Goal: Transaction & Acquisition: Purchase product/service

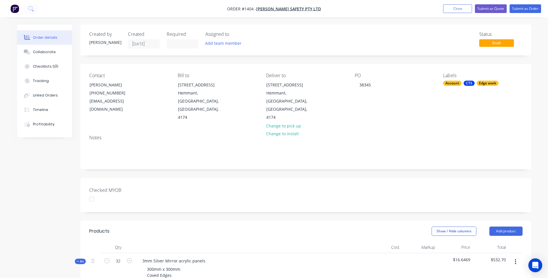
scroll to position [144, 0]
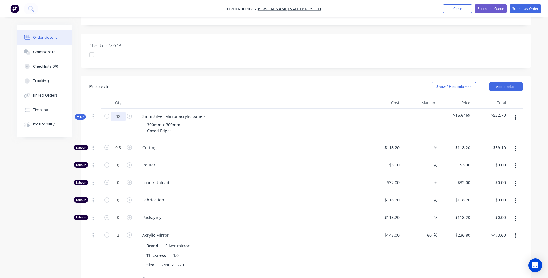
click at [122, 112] on input "32" at bounding box center [118, 116] width 15 height 9
type input "64"
type input "0.9984"
type input "$118.01"
type input "4"
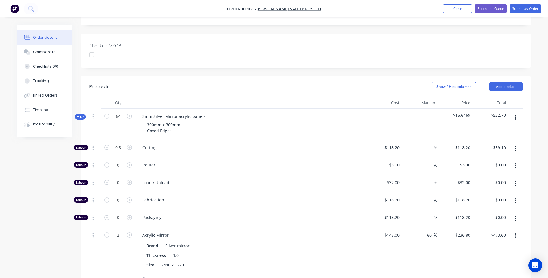
type input "$947.20"
click at [226, 175] on div "Load / Unload" at bounding box center [251, 184] width 231 height 18
click at [108, 232] on icon "button" at bounding box center [106, 234] width 5 height 5
type input "3"
type input "$710.40"
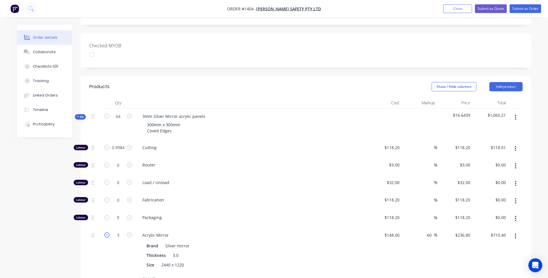
click at [108, 232] on icon "button" at bounding box center [106, 234] width 5 height 5
type input "2"
type input "$473.60"
click at [129, 145] on icon "button" at bounding box center [129, 147] width 5 height 5
type input "1.9984"
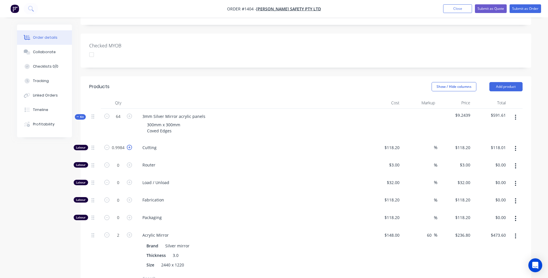
type input "$236.21"
click at [121, 143] on input "1.9984" at bounding box center [118, 147] width 15 height 9
type input "1"
type input "$118.20"
click at [307, 175] on div "Load / Unload" at bounding box center [251, 184] width 231 height 18
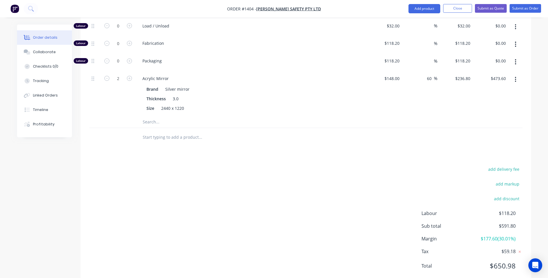
scroll to position [272, 0]
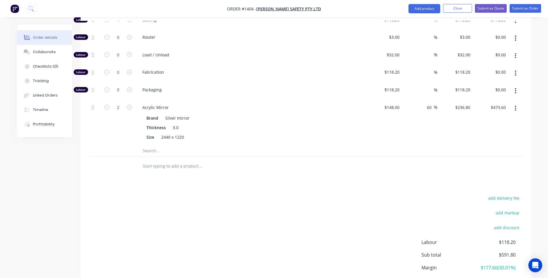
click at [154, 145] on input "text" at bounding box center [200, 151] width 116 height 12
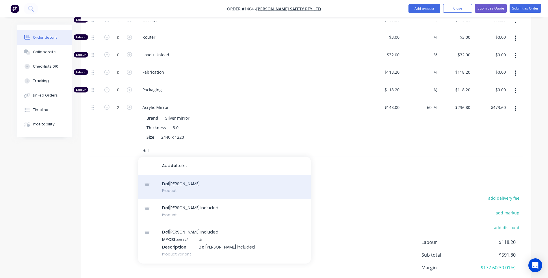
type input "del"
click at [167, 175] on div "Del ivery Product" at bounding box center [224, 187] width 173 height 24
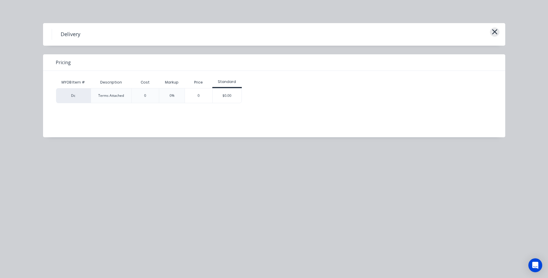
click at [493, 31] on icon "button" at bounding box center [495, 32] width 6 height 8
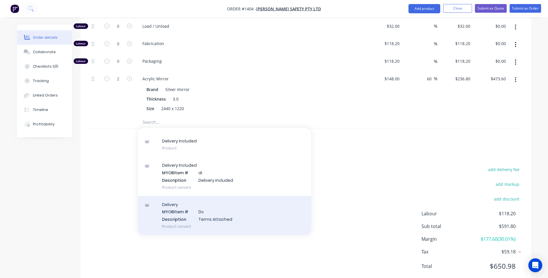
scroll to position [301, 0]
click at [209, 196] on div "D e l i v e r y M Y O B Item # D c D e s c r i p t i o n T e r m s A t t a c h …" at bounding box center [224, 215] width 173 height 39
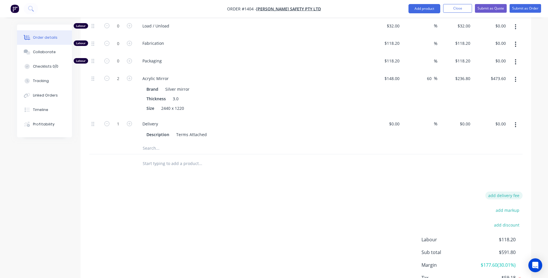
click at [502, 192] on button "add delivery fee" at bounding box center [503, 196] width 37 height 8
type input "40"
click at [367, 192] on div "Delivery fee Delivery fee Delivery fee name (Optional) 40 40 $0 add markup add …" at bounding box center [305, 247] width 433 height 110
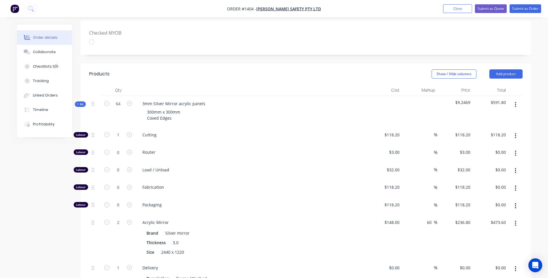
scroll to position [157, 0]
click at [124, 131] on input "1" at bounding box center [118, 135] width 15 height 9
type input "0.8"
type input "$94.56"
click at [251, 150] on span "Router" at bounding box center [253, 153] width 222 height 6
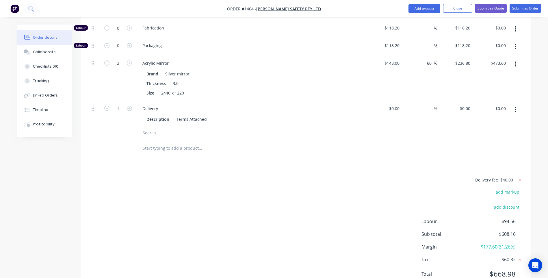
scroll to position [324, 0]
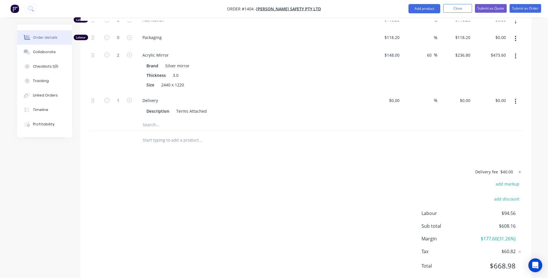
click at [521, 169] on icon at bounding box center [520, 172] width 6 height 6
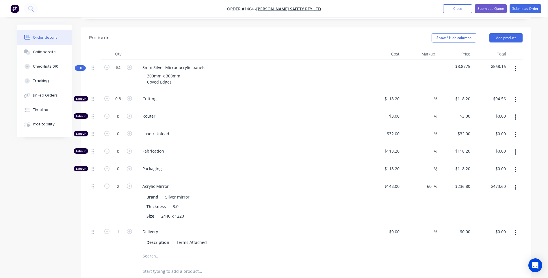
scroll to position [180, 0]
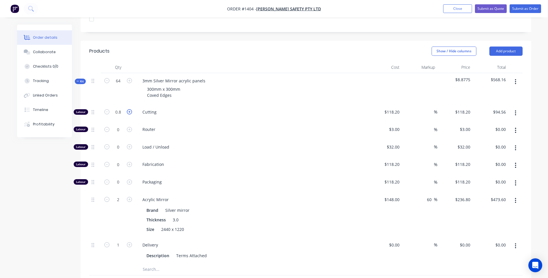
click at [128, 109] on icon "button" at bounding box center [129, 111] width 5 height 5
type input "1.8"
type input "$212.76"
click at [128, 109] on icon "button" at bounding box center [129, 111] width 5 height 5
type input "2.8"
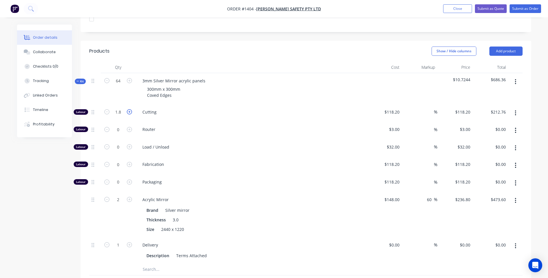
type input "$330.96"
click at [116, 108] on input "2.8" at bounding box center [118, 112] width 15 height 9
type input "1"
type input "$118.20"
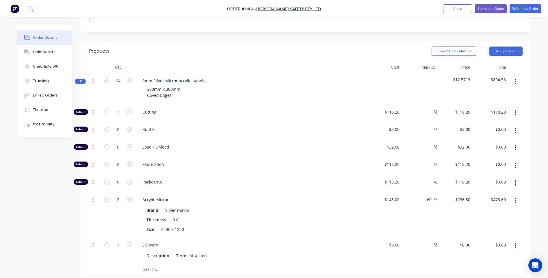
click at [286, 144] on span "Load / Unload" at bounding box center [253, 147] width 222 height 6
click at [124, 108] on input "1" at bounding box center [118, 112] width 15 height 9
click at [215, 86] on div "3mm Silver Mirror acrylic panels 300mm x 300mm Coved Edges" at bounding box center [251, 88] width 231 height 31
click at [120, 108] on input "1" at bounding box center [118, 112] width 15 height 9
type input "0.75"
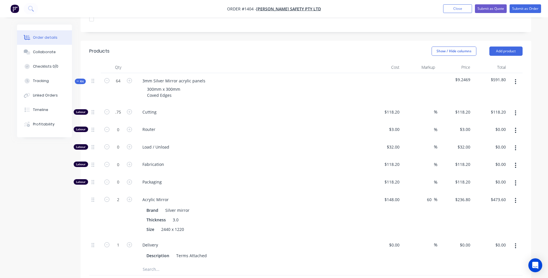
type input "$88.65"
click at [263, 104] on div "Cutting" at bounding box center [251, 113] width 231 height 18
click at [130, 109] on icon "button" at bounding box center [129, 111] width 5 height 5
type input "1.75"
type input "$206.85"
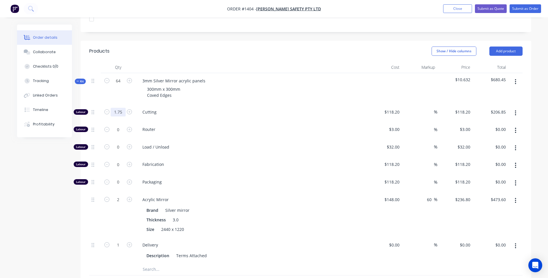
click at [124, 108] on input "1.75" at bounding box center [118, 112] width 15 height 9
type input "1"
type input "$118.20"
click at [261, 122] on div "Router" at bounding box center [251, 131] width 231 height 18
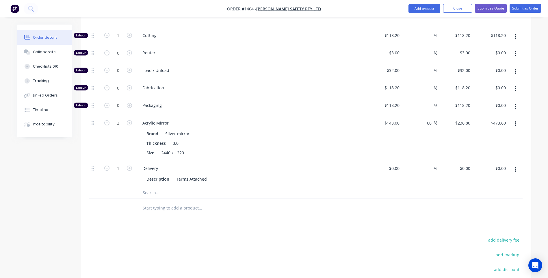
scroll to position [270, 0]
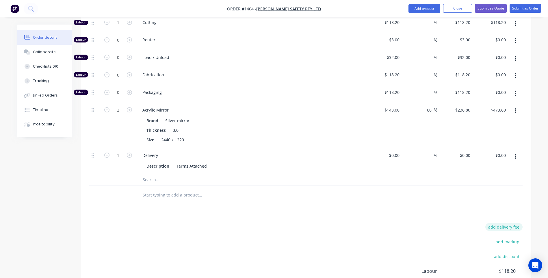
click at [517, 223] on button "add delivery fee" at bounding box center [503, 227] width 37 height 8
type input "40"
click at [345, 194] on div "Products Show / Hide columns Add product Qty Cost Markup Price Total Kit 64 3mm…" at bounding box center [306, 146] width 451 height 391
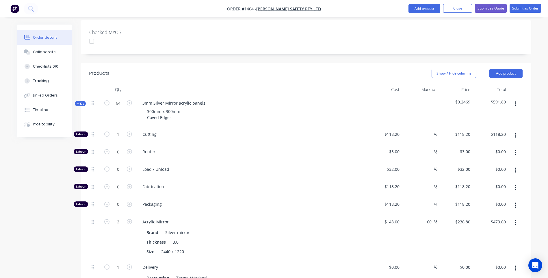
scroll to position [151, 0]
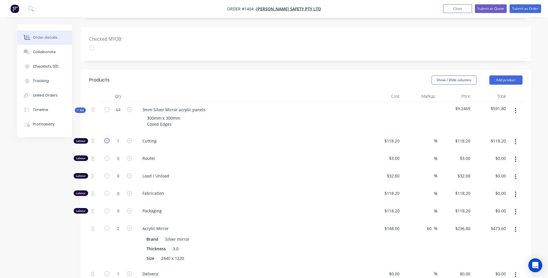
click at [107, 138] on icon "button" at bounding box center [106, 140] width 5 height 5
type input "0"
type input "$0.00"
click at [107, 138] on icon "button" at bounding box center [106, 140] width 5 height 5
click at [120, 137] on input "0" at bounding box center [118, 141] width 15 height 9
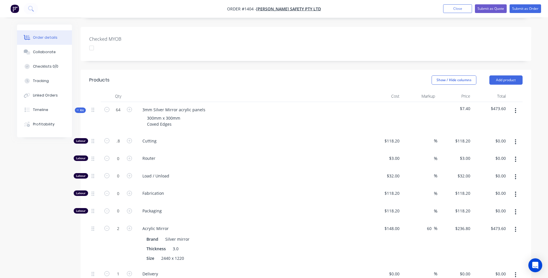
type input "0.8"
type input "$94.56"
click at [234, 116] on div "3mm Silver Mirror acrylic panels 300mm x 300mm Coved Edges" at bounding box center [251, 117] width 231 height 31
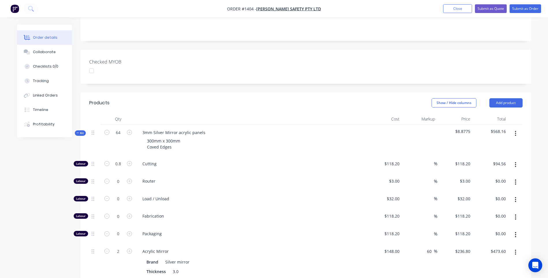
scroll to position [122, 0]
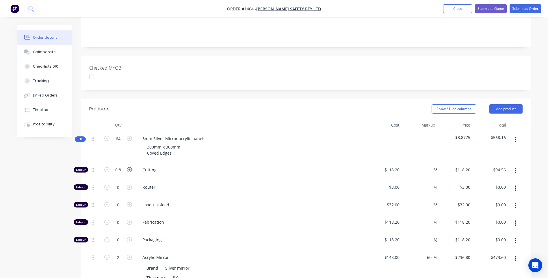
click at [130, 167] on icon "button" at bounding box center [129, 169] width 5 height 5
type input "1.8"
type input "$212.76"
click at [124, 166] on input "1.8" at bounding box center [118, 170] width 15 height 9
type input "0.75"
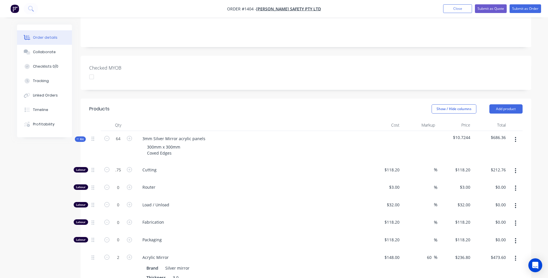
type input "$88.65"
click at [222, 162] on div "Cutting" at bounding box center [251, 171] width 231 height 18
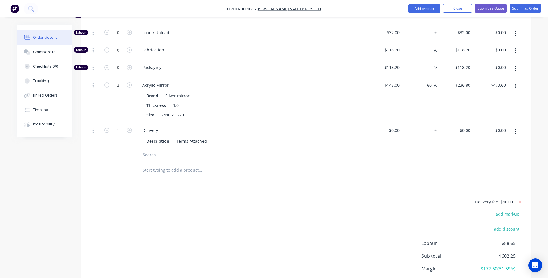
scroll to position [324, 0]
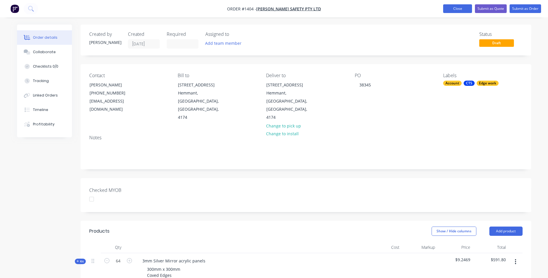
click at [457, 10] on button "Close" at bounding box center [457, 8] width 29 height 9
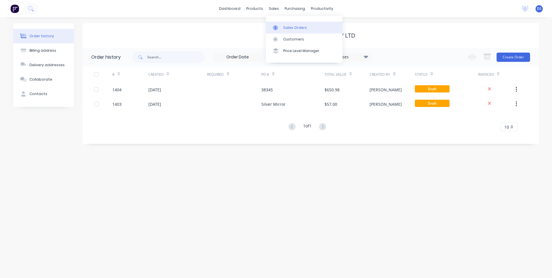
click at [288, 30] on div "Sales Orders" at bounding box center [295, 27] width 24 height 5
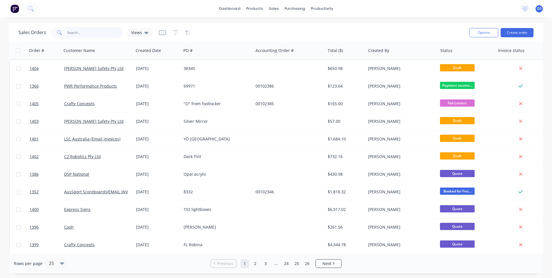
click at [102, 34] on input "text" at bounding box center [95, 33] width 56 height 12
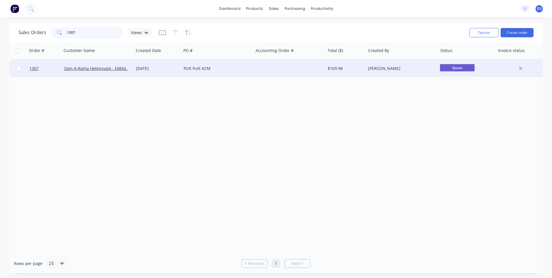
type input "1307"
click at [201, 70] on div "Putt Putt ACM" at bounding box center [216, 69] width 64 height 6
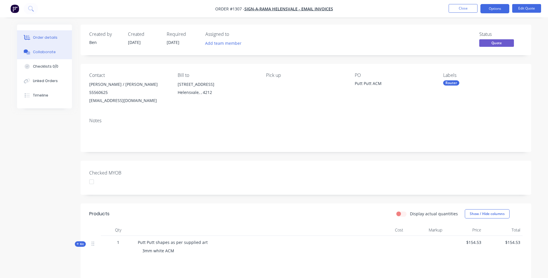
click at [35, 52] on div "Collaborate" at bounding box center [44, 51] width 23 height 5
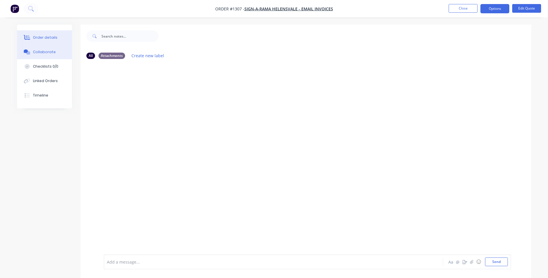
click at [49, 37] on div "Order details" at bounding box center [45, 37] width 25 height 5
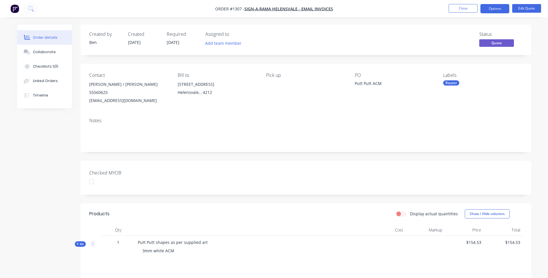
click at [46, 175] on div "Created by Ben Created 27/08/25 Required 27/08/25 Assigned to Add team member S…" at bounding box center [274, 194] width 514 height 338
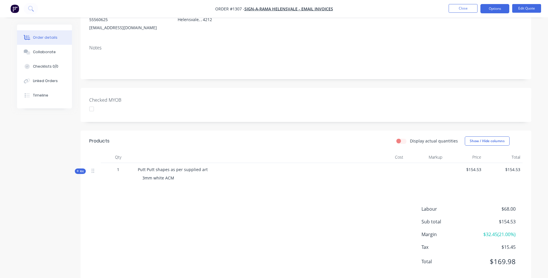
scroll to position [85, 0]
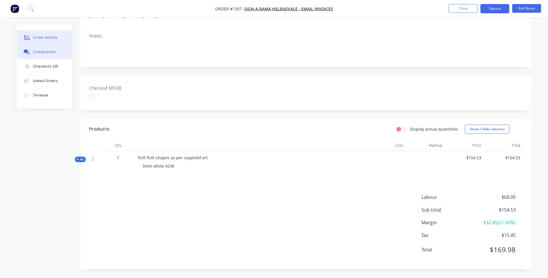
click at [44, 55] on button "Collaborate" at bounding box center [44, 52] width 55 height 14
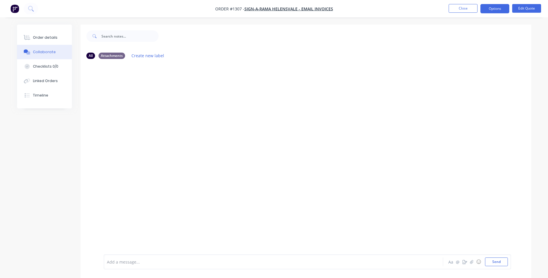
click at [140, 266] on div "Add a message... Aa @ ☺ Send" at bounding box center [307, 261] width 407 height 15
click at [137, 262] on div at bounding box center [257, 262] width 300 height 6
click at [478, 265] on button "☺" at bounding box center [478, 261] width 7 height 7
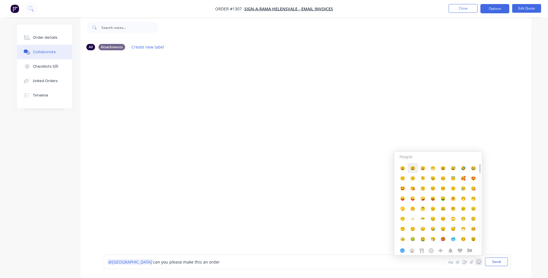
click at [414, 167] on span "😃" at bounding box center [412, 167] width 5 height 5
click at [153, 262] on span "can you please make this an order" at bounding box center [186, 261] width 67 height 5
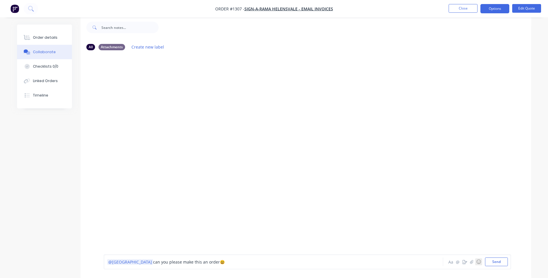
click at [478, 263] on button "☺" at bounding box center [478, 261] width 7 height 7
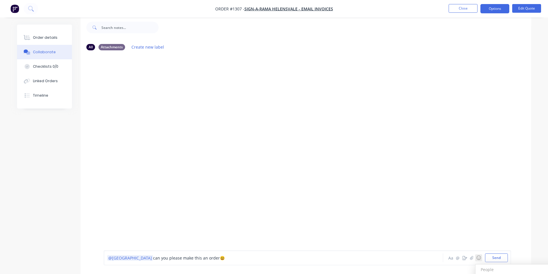
click at [483, 270] on h3 "People" at bounding box center [519, 269] width 85 height 10
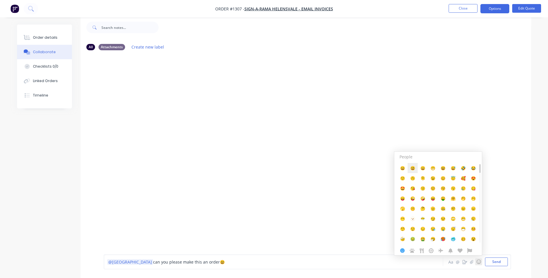
drag, startPoint x: 411, startPoint y: 168, endPoint x: 408, endPoint y: 170, distance: 3.9
click at [409, 169] on button "😃" at bounding box center [413, 168] width 10 height 10
click at [292, 245] on div at bounding box center [306, 150] width 451 height 191
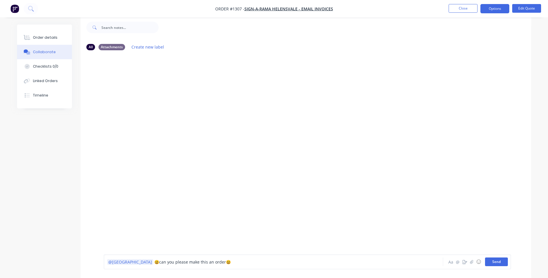
click at [496, 264] on button "Send" at bounding box center [496, 261] width 23 height 9
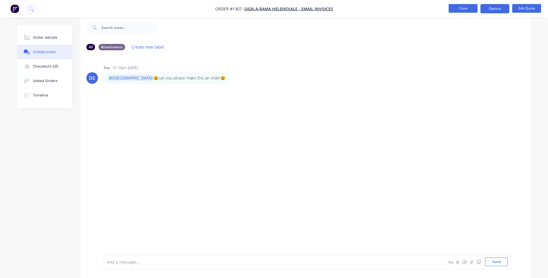
click at [465, 11] on button "Close" at bounding box center [463, 8] width 29 height 9
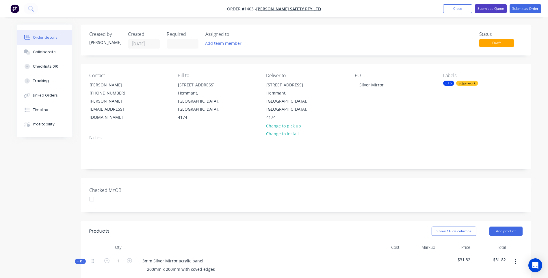
click at [488, 10] on button "Submit as Quote" at bounding box center [491, 8] width 32 height 9
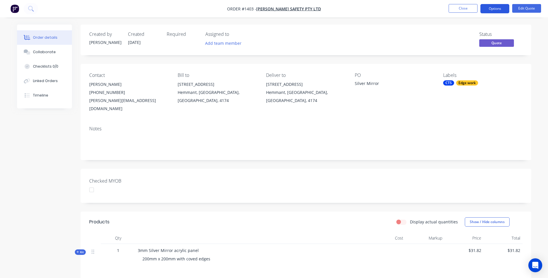
click at [497, 9] on button "Options" at bounding box center [494, 8] width 29 height 9
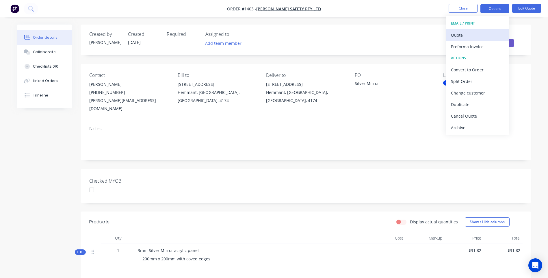
click at [461, 34] on div "Quote" at bounding box center [477, 35] width 53 height 8
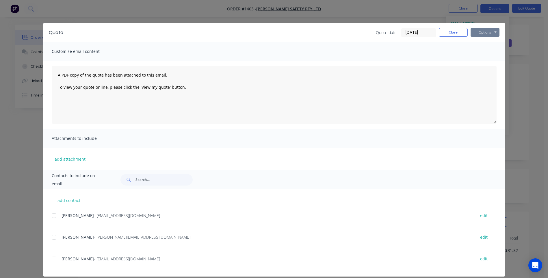
click at [485, 31] on button "Options" at bounding box center [485, 32] width 29 height 9
click at [487, 43] on button "Preview" at bounding box center [489, 43] width 37 height 10
click at [53, 237] on div at bounding box center [54, 237] width 12 height 12
click at [68, 160] on button "add attachment" at bounding box center [70, 159] width 37 height 9
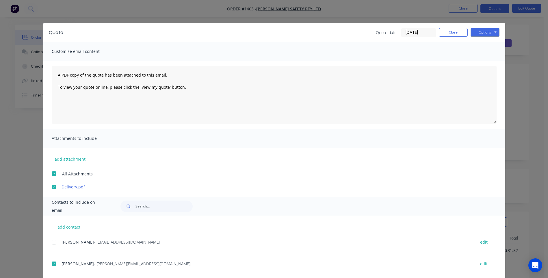
click at [274, 261] on div "Erina Winterburn - Erina@bronsonsafety.com.au" at bounding box center [266, 264] width 408 height 6
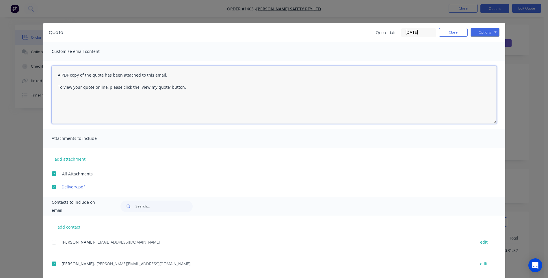
paste textarea "Hi, Please contact us if you have any questions. Regards, [PERSON_NAME] [EMAIL_…"
click at [64, 76] on textarea "Hi, Please contact us if you have any questions. Regards, Darren sales@allstarp…" at bounding box center [274, 95] width 445 height 58
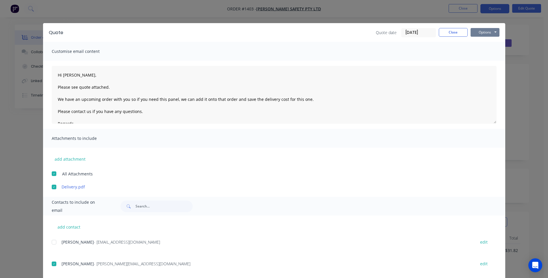
click at [479, 33] on button "Options" at bounding box center [485, 32] width 29 height 9
click at [483, 61] on button "Email" at bounding box center [489, 62] width 37 height 10
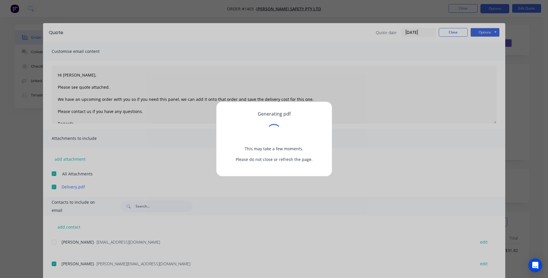
type textarea "A PDF copy of the quote has been attached to this email. To view your quote onl…"
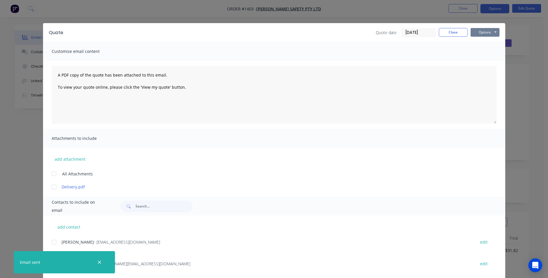
click at [485, 34] on button "Options" at bounding box center [485, 32] width 29 height 9
click at [475, 31] on button "Options" at bounding box center [485, 32] width 29 height 9
click at [452, 32] on button "Close" at bounding box center [453, 32] width 29 height 9
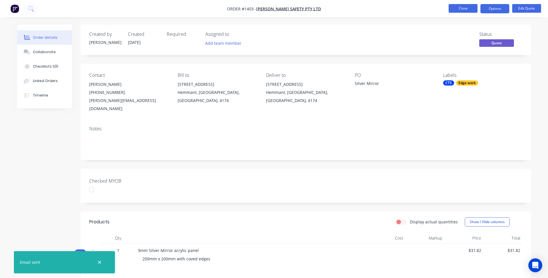
click at [467, 10] on button "Close" at bounding box center [463, 8] width 29 height 9
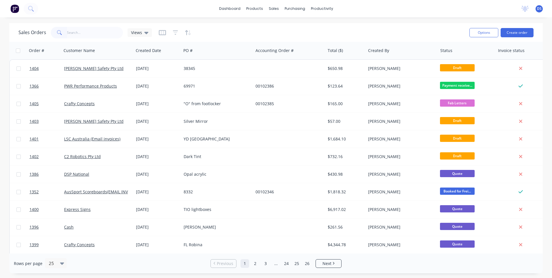
click at [80, 33] on input "text" at bounding box center [95, 33] width 56 height 12
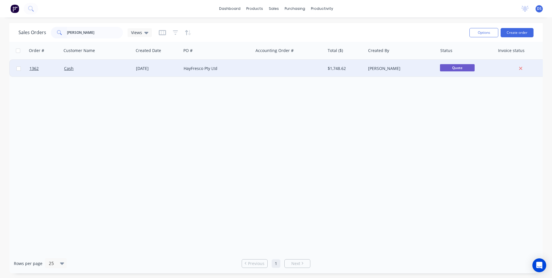
type input "[PERSON_NAME]"
click at [203, 71] on div "HayFresco Pty Ltd" at bounding box center [216, 69] width 64 height 6
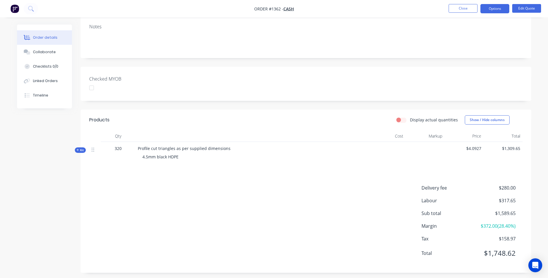
scroll to position [97, 0]
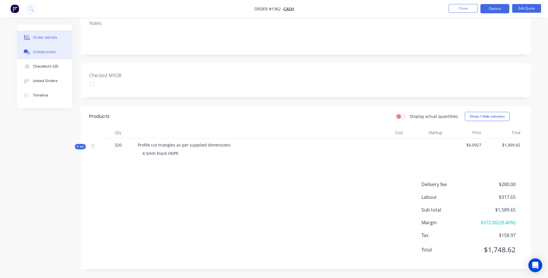
click at [42, 54] on div "Collaborate" at bounding box center [44, 51] width 23 height 5
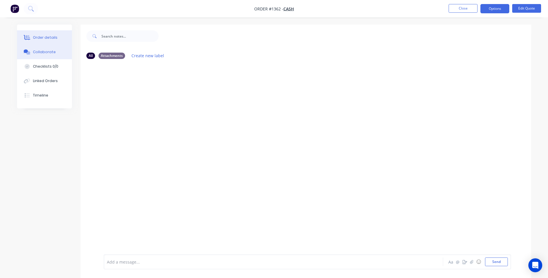
click at [42, 38] on div "Order details" at bounding box center [45, 37] width 25 height 5
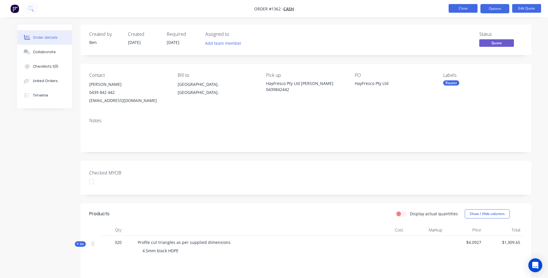
click at [466, 9] on button "Close" at bounding box center [463, 8] width 29 height 9
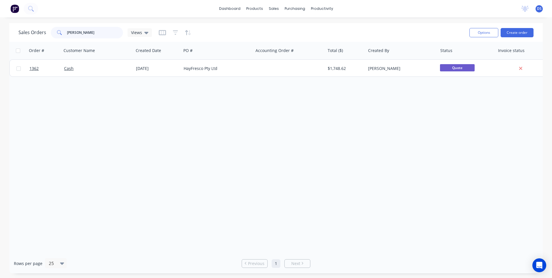
drag, startPoint x: 93, startPoint y: 33, endPoint x: 57, endPoint y: 31, distance: 35.3
click at [57, 31] on div "janine" at bounding box center [87, 33] width 72 height 12
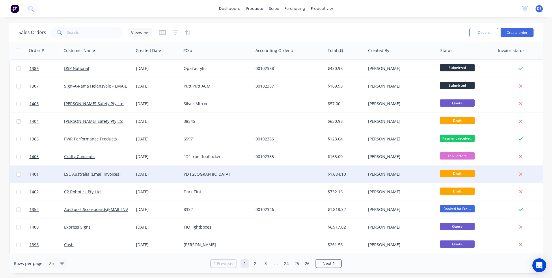
click at [195, 175] on div "YD Uni Hill" at bounding box center [216, 174] width 64 height 6
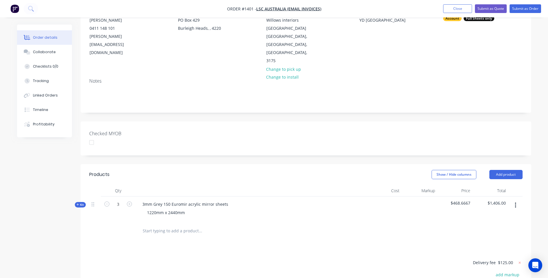
scroll to position [155, 0]
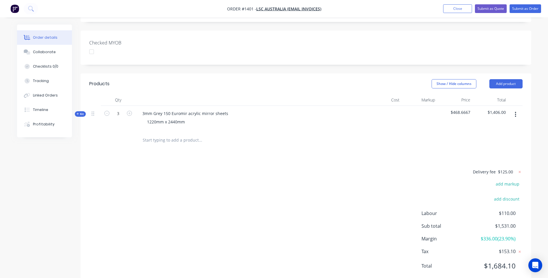
click at [508, 169] on span "$125.00" at bounding box center [505, 172] width 15 height 6
click at [520, 171] on icon at bounding box center [520, 172] width 2 height 2
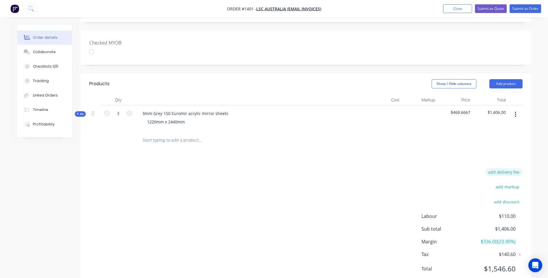
click at [509, 168] on button "add delivery fee" at bounding box center [503, 172] width 37 height 8
type input "55"
click at [352, 198] on div "Delivery fee Delivery fee Delivery fee name (Optional) 55 55 $0 add markup add …" at bounding box center [305, 223] width 433 height 110
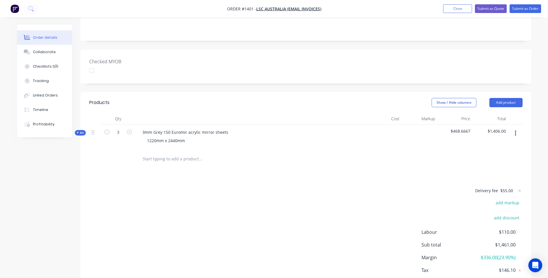
scroll to position [127, 0]
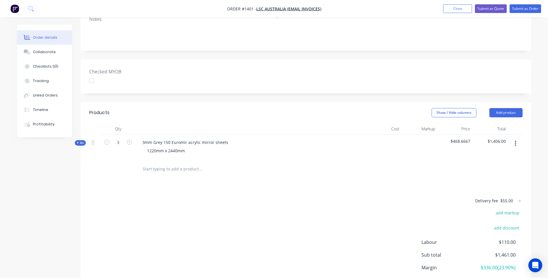
click at [77, 141] on icon at bounding box center [78, 142] width 3 height 3
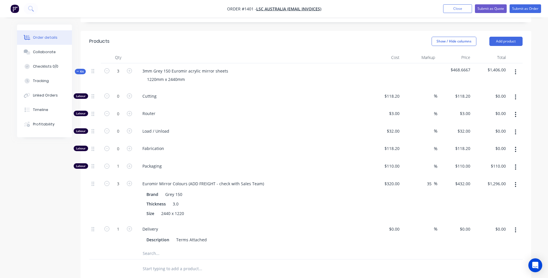
scroll to position [271, 0]
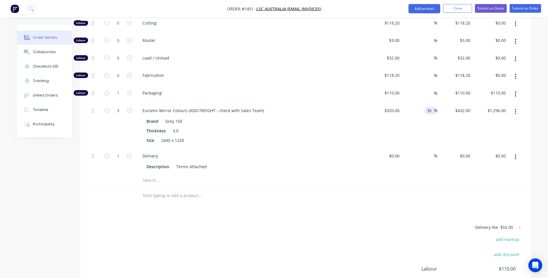
click at [434, 107] on span "%" at bounding box center [435, 110] width 3 height 7
click at [429, 106] on input "35" at bounding box center [430, 110] width 8 height 8
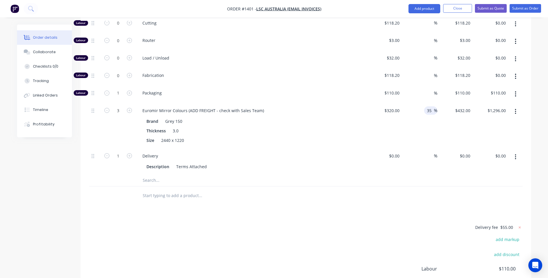
click at [429, 106] on input "35" at bounding box center [430, 110] width 8 height 8
type input "25"
type input "$400.00"
type input "$1,200.00"
click at [367, 175] on div at bounding box center [305, 181] width 433 height 12
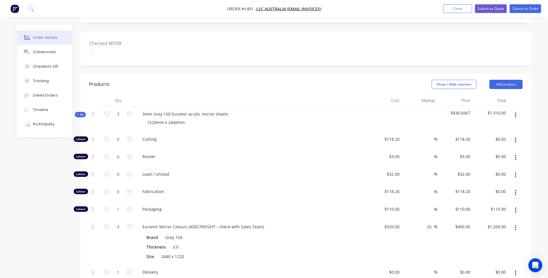
scroll to position [155, 0]
click at [428, 222] on input "25" at bounding box center [430, 226] width 8 height 8
type input "20"
type input "$384.00"
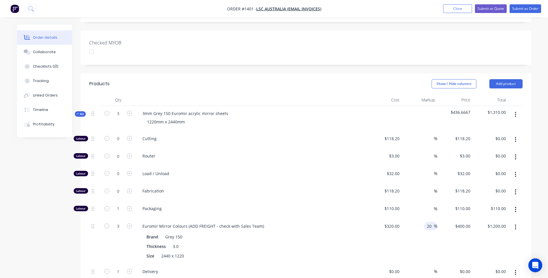
type input "$1,152.00"
click at [375, 229] on div "$320.00 $320.00" at bounding box center [385, 240] width 36 height 45
click at [106, 206] on icon "button" at bounding box center [106, 208] width 5 height 5
type input "0"
type input "$0.00"
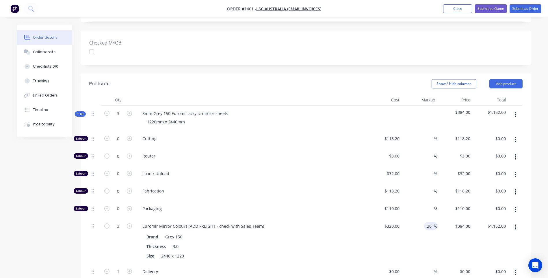
click at [428, 222] on input "20" at bounding box center [430, 226] width 8 height 8
click at [429, 222] on input "20" at bounding box center [430, 226] width 8 height 8
type input "30"
type input "$416.00"
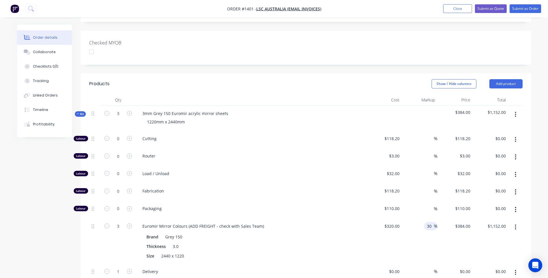
type input "$1,248.00"
click at [370, 218] on div "$320.00 $320.00" at bounding box center [385, 240] width 36 height 45
click at [430, 222] on input "30" at bounding box center [430, 226] width 8 height 8
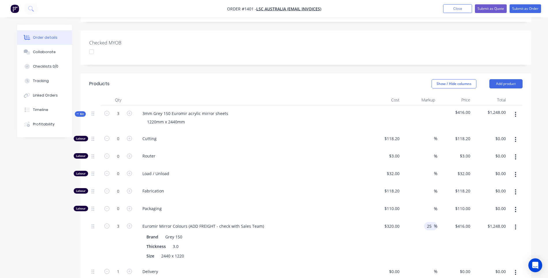
type input "25"
type input "$400.00"
type input "$1,200.00"
click at [369, 218] on div "$320.00 $320.00" at bounding box center [385, 240] width 36 height 45
click at [432, 222] on input "25" at bounding box center [430, 226] width 8 height 8
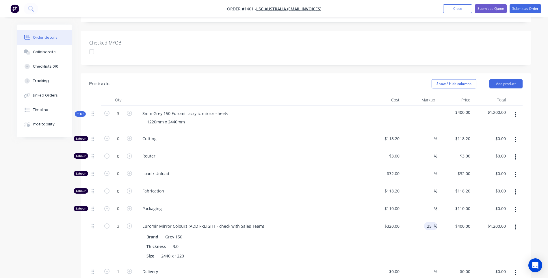
click at [432, 222] on input "25" at bounding box center [430, 226] width 8 height 8
click at [396, 222] on input "320" at bounding box center [397, 226] width 10 height 8
type input "$327.00"
type input "$408.75"
type input "$1,226.25"
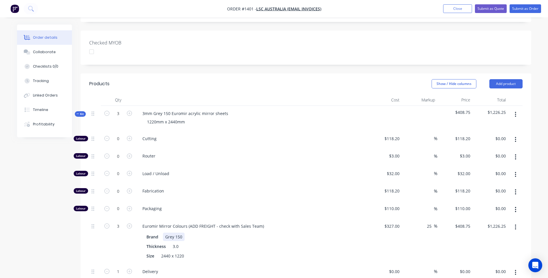
click at [364, 231] on div "Brand Grey 150 Thickness 3.0 Size 2440 x 1220" at bounding box center [251, 245] width 227 height 29
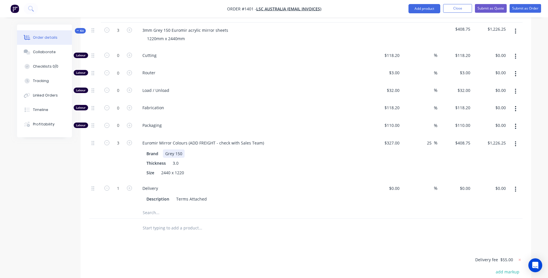
scroll to position [242, 0]
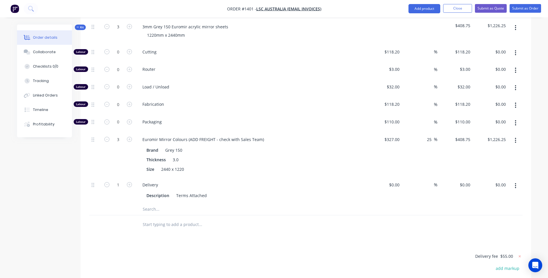
click at [334, 203] on div at bounding box center [240, 209] width 208 height 12
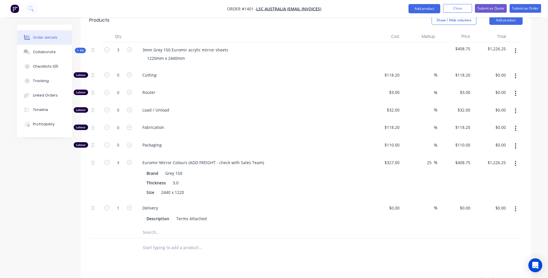
scroll to position [211, 0]
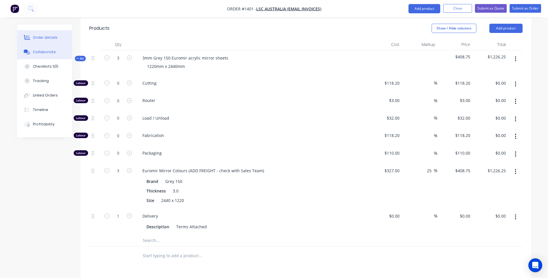
click at [48, 51] on div "Collaborate" at bounding box center [44, 51] width 23 height 5
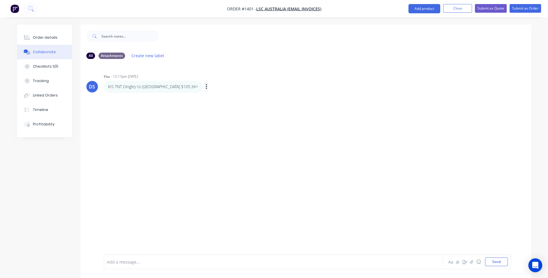
click at [205, 88] on button "button" at bounding box center [206, 87] width 2 height 8
click at [209, 107] on button "Delete" at bounding box center [227, 107] width 36 height 10
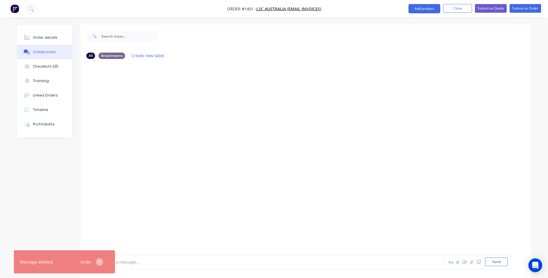
click at [99, 263] on icon "button" at bounding box center [100, 261] width 4 height 5
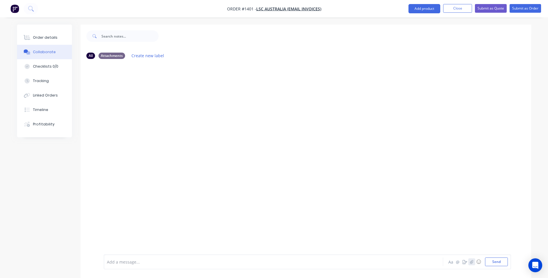
click at [472, 263] on icon "button" at bounding box center [471, 262] width 3 height 4
click at [496, 264] on button "Send" at bounding box center [496, 261] width 23 height 9
click at [48, 39] on div "Order details" at bounding box center [45, 37] width 25 height 5
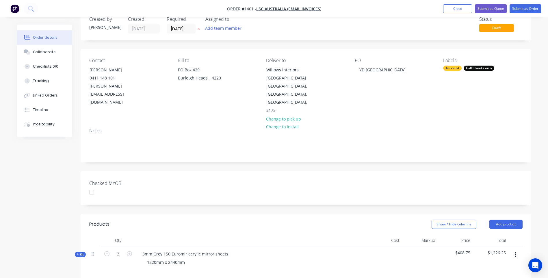
scroll to position [144, 0]
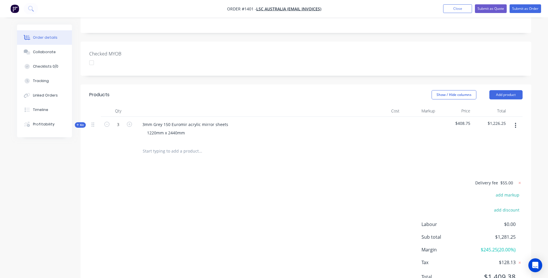
click at [78, 124] on icon at bounding box center [78, 125] width 2 height 2
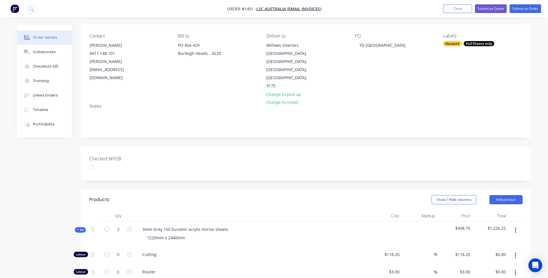
scroll to position [38, 0]
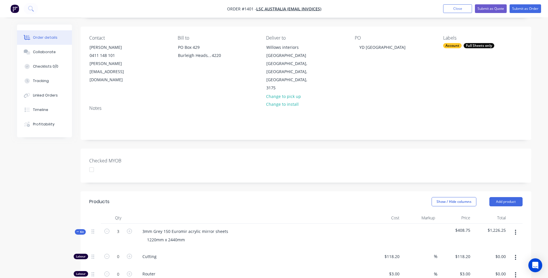
click at [454, 46] on div "Account" at bounding box center [452, 45] width 18 height 5
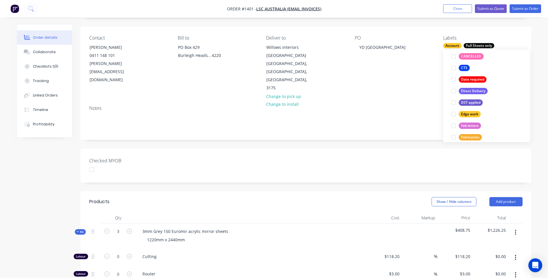
scroll to position [87, 0]
click at [472, 90] on div "Direct Delivery" at bounding box center [473, 90] width 29 height 6
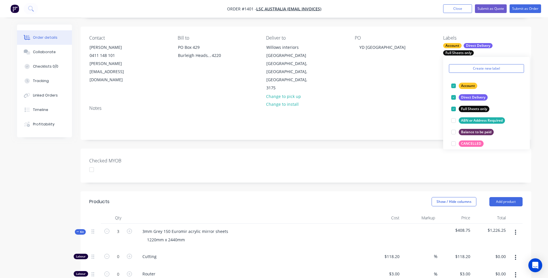
click at [422, 78] on div "Contact Daniel Sherriff 0411 148 101 daniel@lscfitouts.com.au Bill to PO Box 42…" at bounding box center [306, 64] width 451 height 74
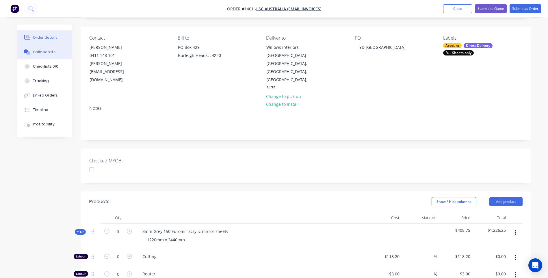
click at [45, 52] on div "Collaborate" at bounding box center [44, 51] width 23 height 5
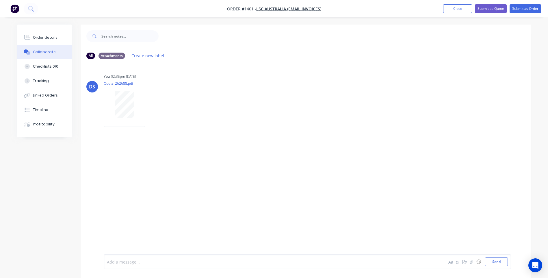
click at [165, 261] on div at bounding box center [257, 262] width 300 height 6
click at [498, 265] on button "Send" at bounding box center [496, 261] width 23 height 9
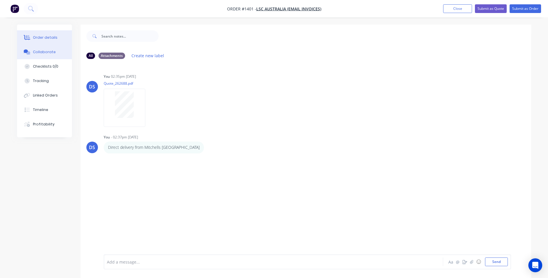
click at [51, 38] on div "Order details" at bounding box center [45, 37] width 25 height 5
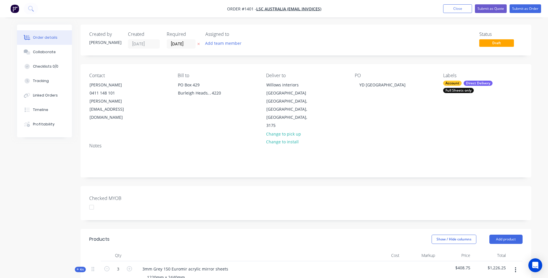
click at [200, 44] on button at bounding box center [199, 44] width 6 height 7
click at [50, 53] on div "Collaborate" at bounding box center [44, 51] width 23 height 5
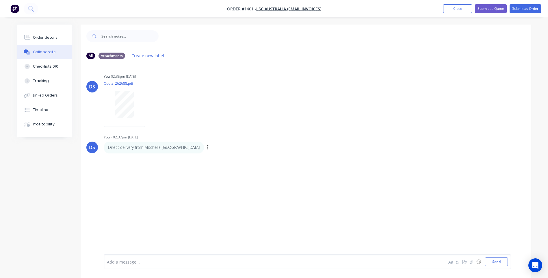
click at [186, 148] on div "Direct delivery from Mitchells tp Pakenham" at bounding box center [154, 148] width 100 height 12
click at [207, 148] on icon "button" at bounding box center [208, 147] width 2 height 7
click at [0, 0] on button "Edit" at bounding box center [0, 0] width 0 height 0
click at [166, 264] on span "Direct delivery from Mitchells tp Pakenham" at bounding box center [156, 261] width 98 height 5
click at [191, 219] on div "DS You 02:35pm 04/09/25 Quote_262688.pdf Labels Download Delete DS You - 02:37p…" at bounding box center [306, 159] width 451 height 191
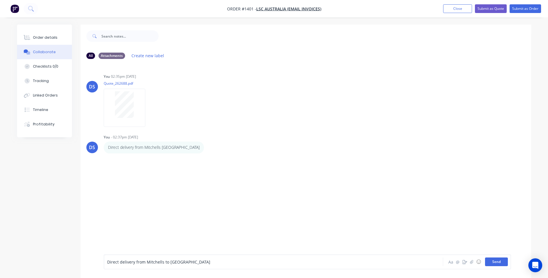
click at [498, 263] on button "Send" at bounding box center [496, 261] width 23 height 9
click at [47, 36] on div "Order details" at bounding box center [45, 37] width 25 height 5
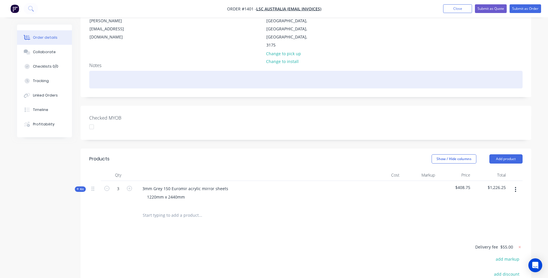
scroll to position [87, 0]
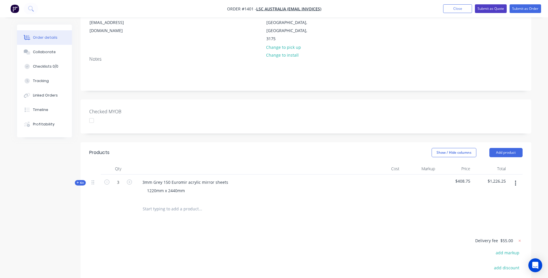
click at [493, 11] on button "Submit as Quote" at bounding box center [491, 8] width 32 height 9
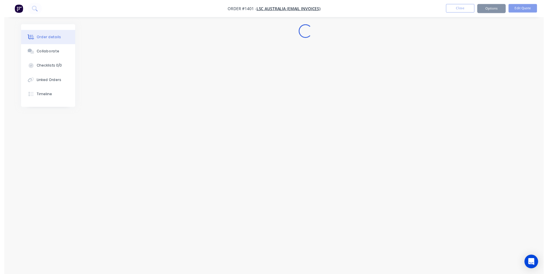
scroll to position [0, 0]
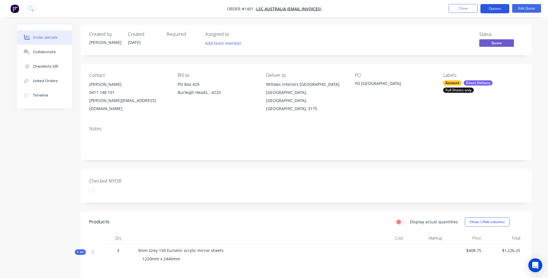
click at [492, 11] on button "Options" at bounding box center [494, 8] width 29 height 9
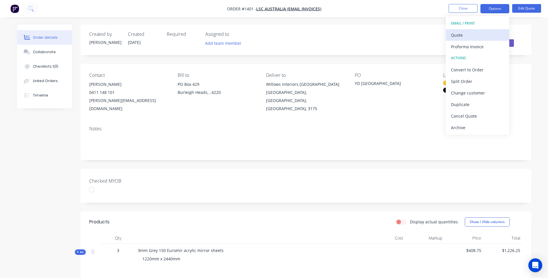
click at [462, 35] on div "Quote" at bounding box center [477, 35] width 53 height 8
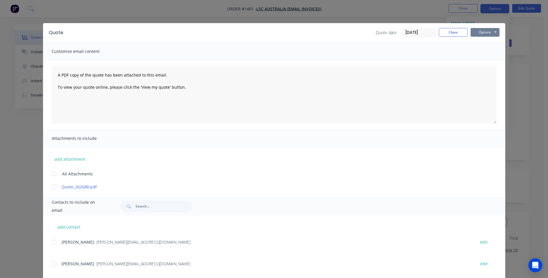
click at [480, 30] on button "Options" at bounding box center [485, 32] width 29 height 9
click at [485, 44] on button "Preview" at bounding box center [489, 43] width 37 height 10
click at [459, 34] on button "Close" at bounding box center [453, 32] width 29 height 9
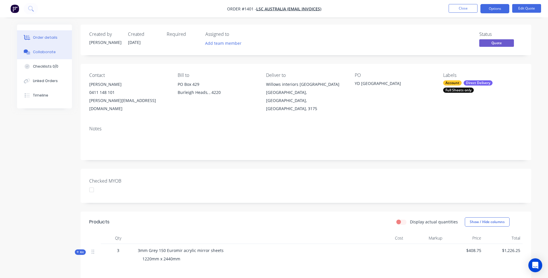
click at [47, 54] on div "Collaborate" at bounding box center [44, 51] width 23 height 5
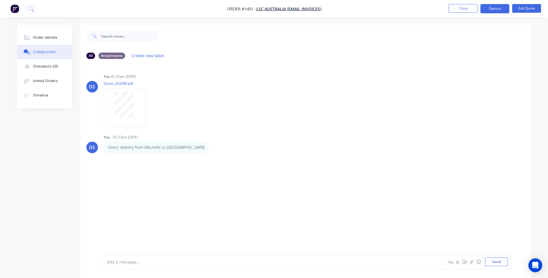
click at [139, 259] on div at bounding box center [257, 262] width 300 height 6
click at [476, 262] on button "☺" at bounding box center [478, 261] width 7 height 7
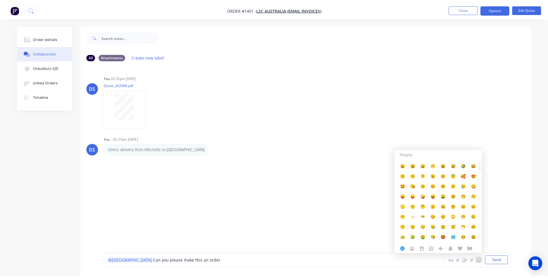
scroll to position [9, 0]
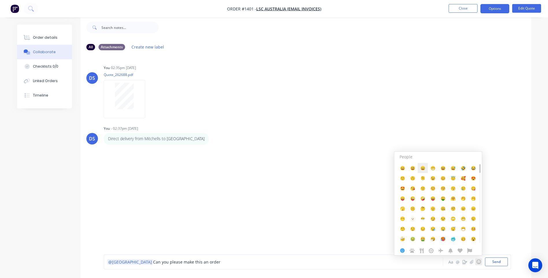
click at [424, 169] on span "😄" at bounding box center [422, 167] width 5 height 5
click at [414, 169] on span "😃" at bounding box center [412, 167] width 5 height 5
click at [403, 168] on span "😀" at bounding box center [402, 167] width 5 height 5
click at [298, 187] on div "DS You 02:35pm 04/09/25 Quote_262688.pdf Labels Download Delete DS You - 02:37p…" at bounding box center [306, 150] width 451 height 191
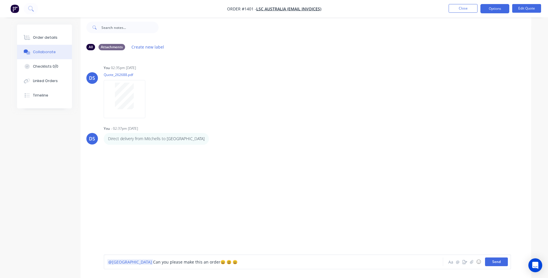
click at [498, 261] on button "Send" at bounding box center [496, 261] width 23 height 9
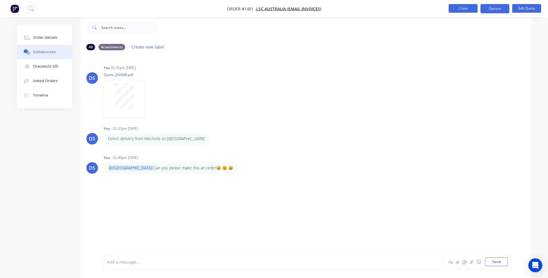
click at [463, 12] on button "Close" at bounding box center [463, 8] width 29 height 9
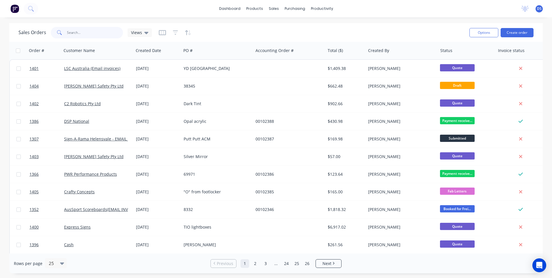
click at [83, 34] on input "text" at bounding box center [95, 33] width 56 height 12
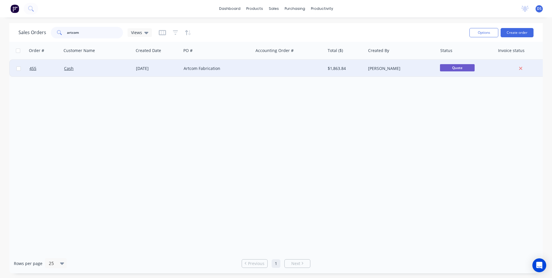
type input "artcom"
click at [190, 69] on div "Artcom Fabrication" at bounding box center [216, 69] width 64 height 6
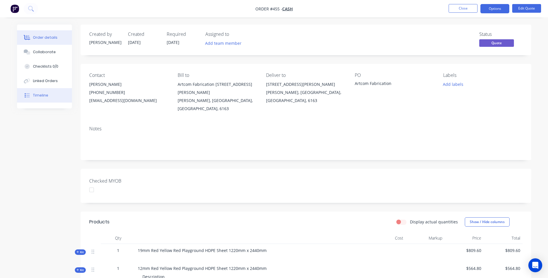
click at [42, 98] on div "Timeline" at bounding box center [40, 95] width 15 height 5
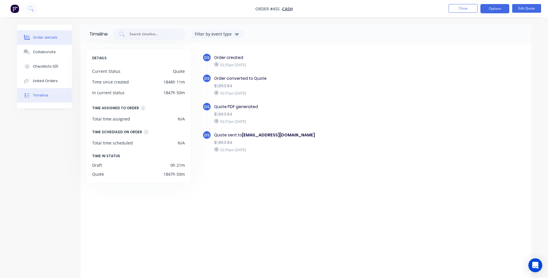
click at [45, 36] on div "Order details" at bounding box center [45, 37] width 25 height 5
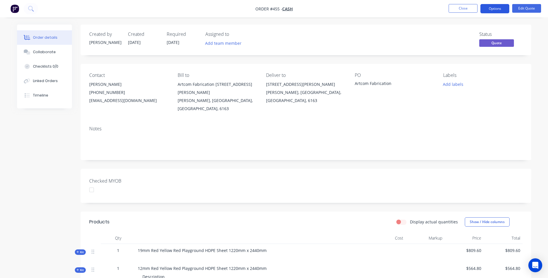
click at [488, 11] on button "Options" at bounding box center [494, 8] width 29 height 9
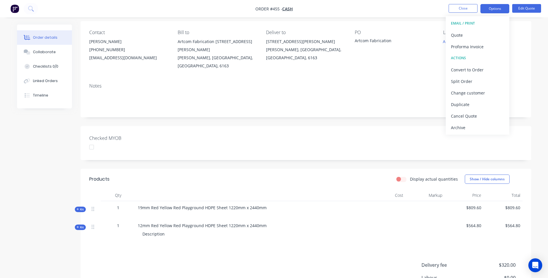
scroll to position [58, 0]
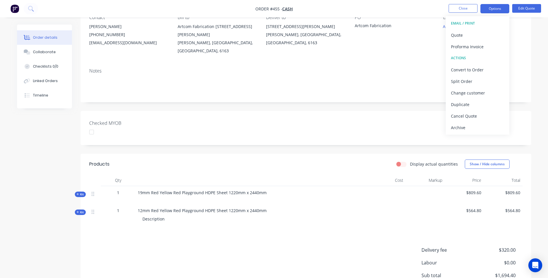
click at [77, 211] on icon at bounding box center [78, 212] width 3 height 3
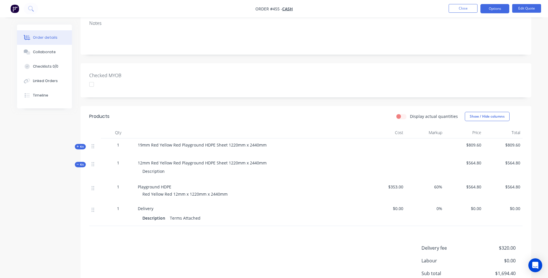
scroll to position [116, 0]
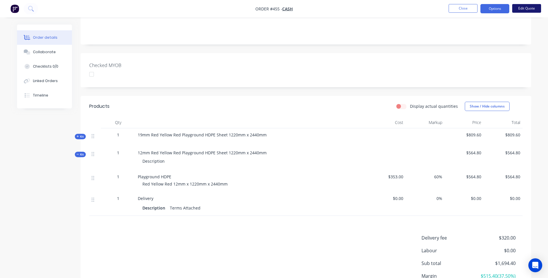
click at [522, 9] on button "Edit Quote" at bounding box center [526, 8] width 29 height 9
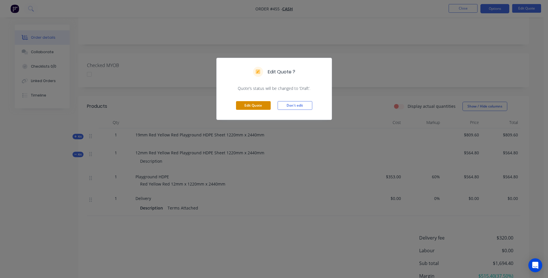
click at [248, 108] on button "Edit Quote" at bounding box center [253, 105] width 35 height 9
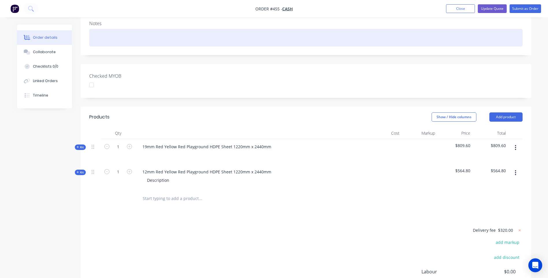
scroll to position [144, 0]
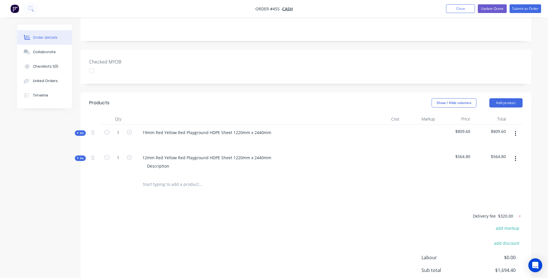
click at [78, 157] on icon at bounding box center [78, 158] width 3 height 3
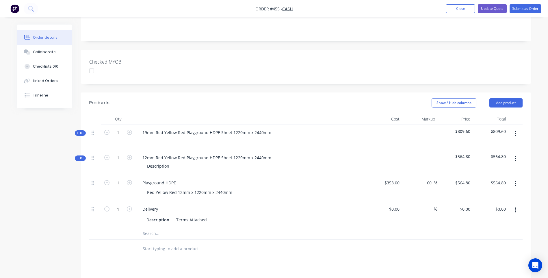
click at [77, 131] on icon at bounding box center [78, 132] width 3 height 3
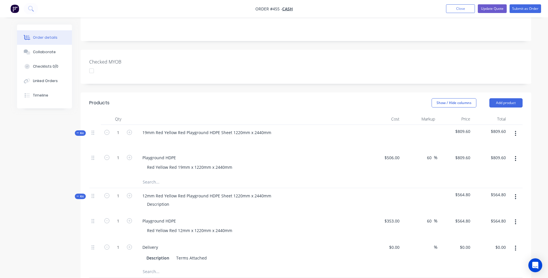
click at [515, 194] on icon "button" at bounding box center [515, 197] width 1 height 6
click at [486, 242] on div "Delete" at bounding box center [495, 246] width 44 height 8
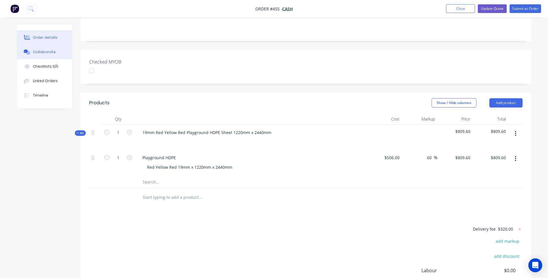
click at [40, 53] on div "Collaborate" at bounding box center [44, 51] width 23 height 5
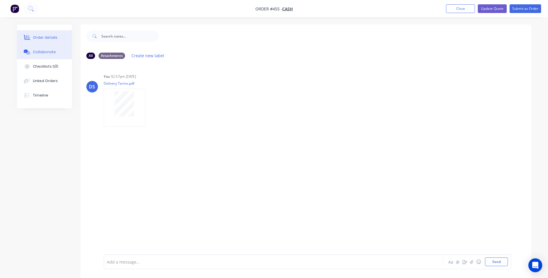
click at [44, 37] on div "Order details" at bounding box center [45, 37] width 25 height 5
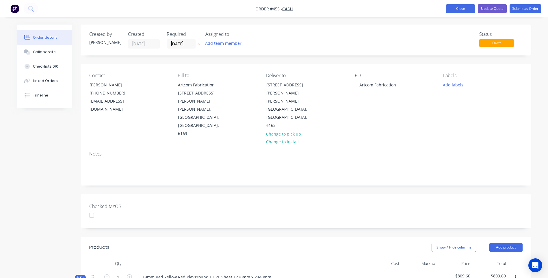
click at [458, 10] on button "Close" at bounding box center [460, 8] width 29 height 9
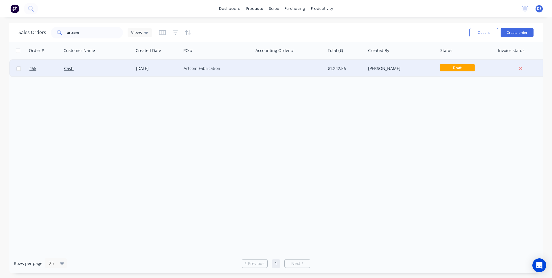
click at [245, 71] on div "Artcom Fabrication" at bounding box center [216, 69] width 64 height 6
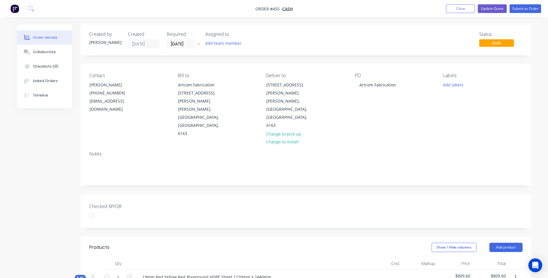
click at [198, 43] on icon at bounding box center [198, 43] width 3 height 3
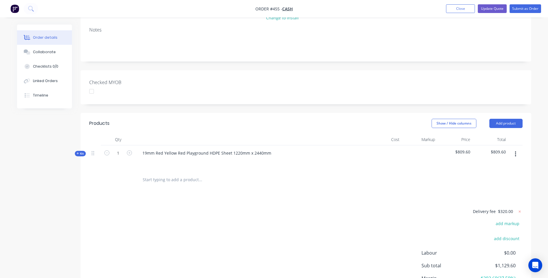
scroll to position [155, 0]
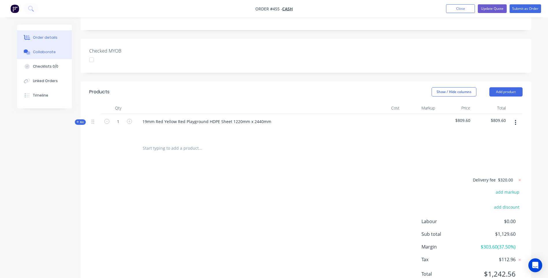
click at [36, 56] on button "Collaborate" at bounding box center [44, 52] width 55 height 14
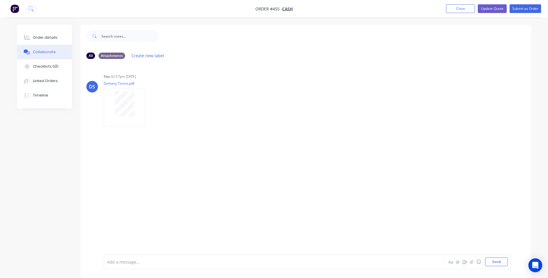
click at [157, 263] on div at bounding box center [257, 262] width 300 height 6
click at [500, 263] on button "Send" at bounding box center [496, 261] width 23 height 9
click at [162, 264] on div at bounding box center [257, 262] width 300 height 6
drag, startPoint x: 503, startPoint y: 266, endPoint x: 503, endPoint y: 263, distance: 3.2
click at [503, 266] on div "KIS TNT - $382.53+ Aa @ ☺ Send" at bounding box center [307, 261] width 407 height 15
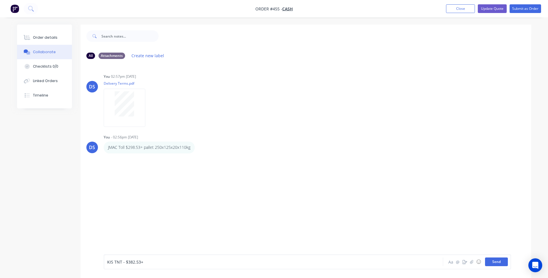
click at [503, 263] on button "Send" at bounding box center [496, 261] width 23 height 9
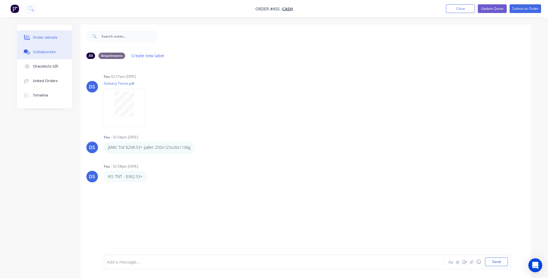
click at [44, 39] on div "Order details" at bounding box center [45, 37] width 25 height 5
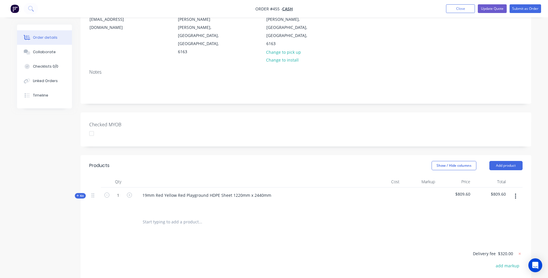
scroll to position [87, 0]
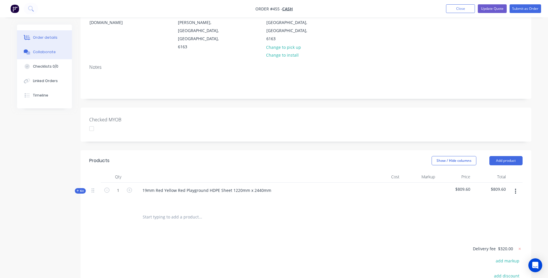
click at [50, 52] on div "Collaborate" at bounding box center [44, 51] width 23 height 5
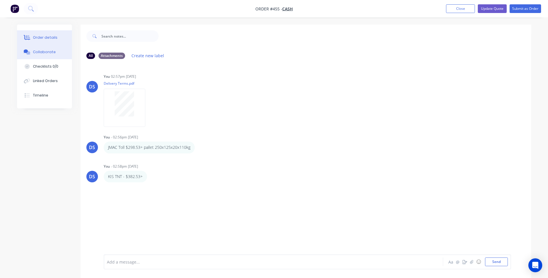
click at [46, 38] on div "Order details" at bounding box center [45, 37] width 25 height 5
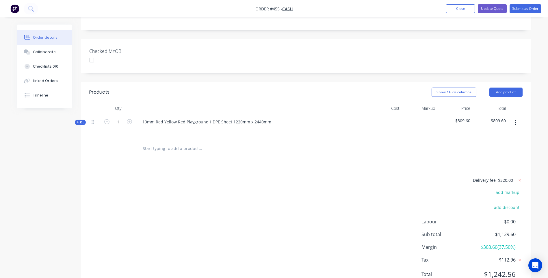
scroll to position [155, 0]
click at [519, 179] on icon at bounding box center [520, 180] width 2 height 2
click at [508, 176] on button "add delivery fee" at bounding box center [503, 180] width 37 height 8
type input "365"
click at [369, 144] on div "Products Show / Hide columns Add product Qty Cost Markup Price Total Kit 1 19mm…" at bounding box center [306, 187] width 451 height 212
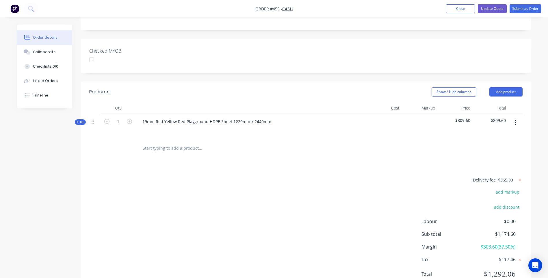
scroll to position [127, 0]
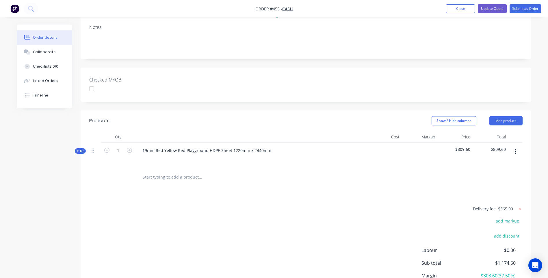
click at [77, 149] on icon at bounding box center [78, 150] width 3 height 3
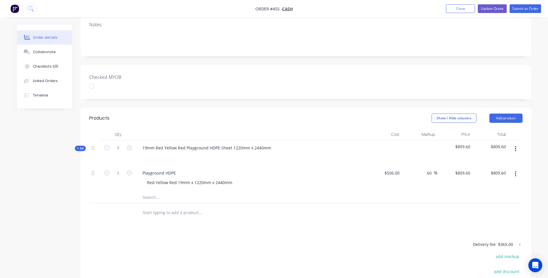
scroll to position [98, 0]
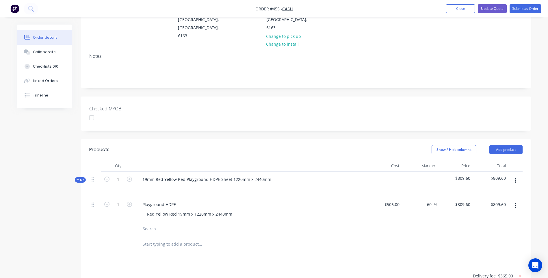
click at [304, 200] on div "Playground HDPE" at bounding box center [251, 204] width 227 height 8
click at [49, 52] on div "Collaborate" at bounding box center [44, 51] width 23 height 5
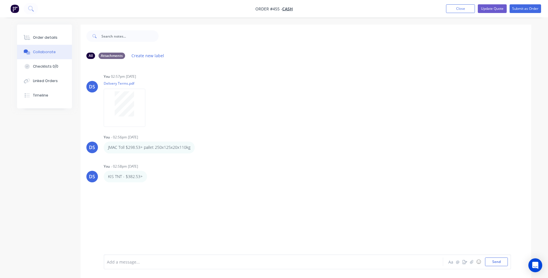
click at [146, 263] on div at bounding box center [257, 262] width 300 height 6
click at [490, 261] on button "Send" at bounding box center [496, 261] width 23 height 9
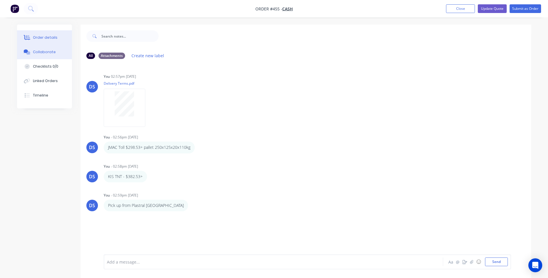
click at [46, 39] on div "Order details" at bounding box center [45, 37] width 25 height 5
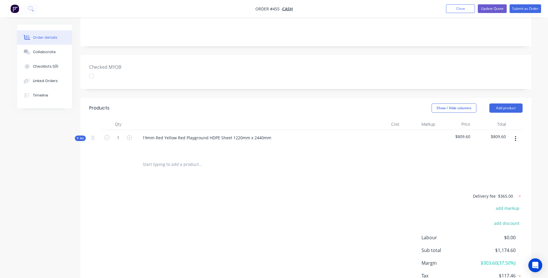
scroll to position [127, 0]
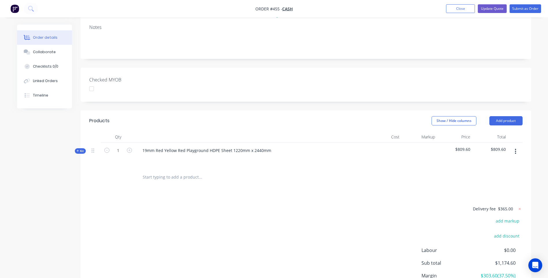
click at [78, 150] on icon at bounding box center [78, 151] width 2 height 2
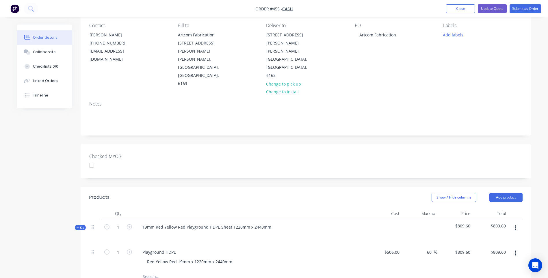
scroll to position [11, 0]
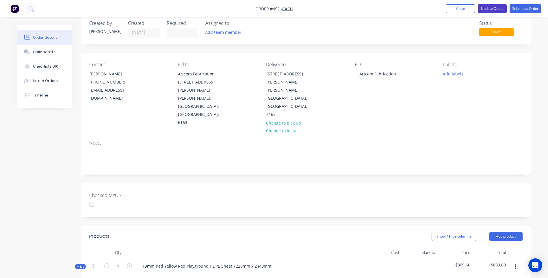
click at [494, 9] on button "Update Quote" at bounding box center [492, 8] width 29 height 9
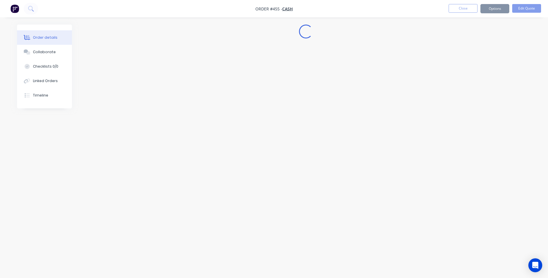
scroll to position [0, 0]
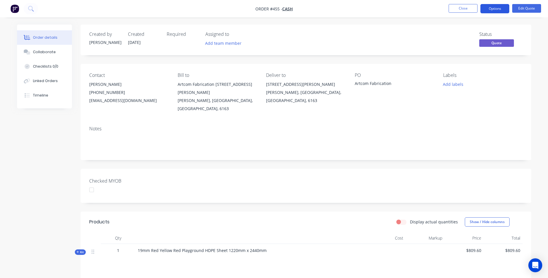
click at [492, 8] on button "Options" at bounding box center [494, 8] width 29 height 9
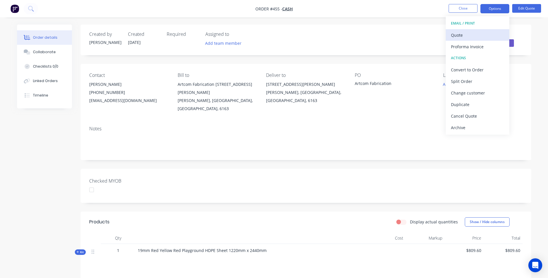
click at [459, 38] on div "Quote" at bounding box center [477, 35] width 53 height 8
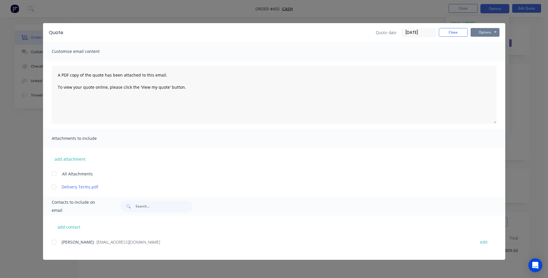
click at [480, 34] on button "Options" at bounding box center [485, 32] width 29 height 9
click at [483, 43] on button "Preview" at bounding box center [489, 43] width 37 height 10
click at [73, 227] on button "add contact" at bounding box center [69, 226] width 35 height 9
select select "AU"
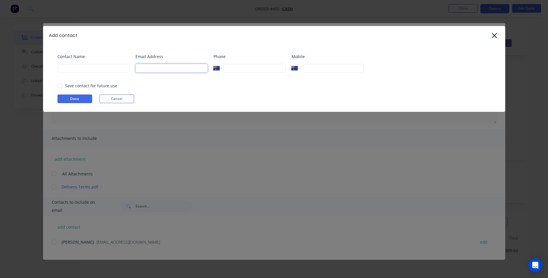
click at [161, 70] on input at bounding box center [172, 68] width 72 height 9
type input "mw"
click at [115, 99] on button "Cancel" at bounding box center [116, 98] width 35 height 9
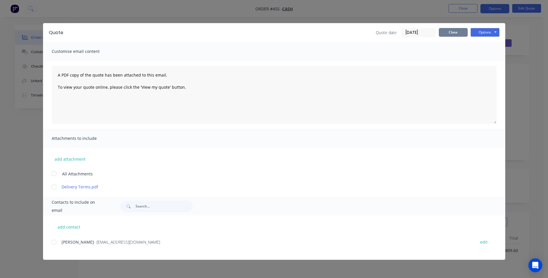
click at [451, 34] on button "Close" at bounding box center [453, 32] width 29 height 9
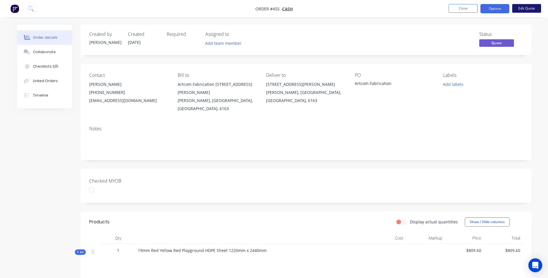
click at [524, 8] on button "Edit Quote" at bounding box center [526, 8] width 29 height 9
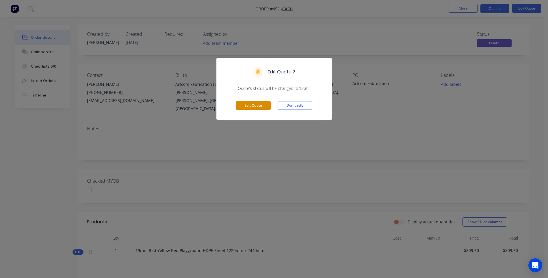
click at [256, 109] on button "Edit Quote" at bounding box center [253, 105] width 35 height 9
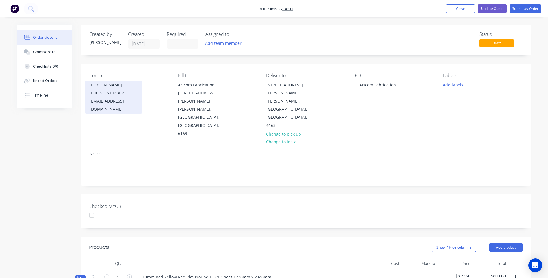
click at [104, 103] on div "mw@artcomfabrication.com.au" at bounding box center [114, 105] width 48 height 16
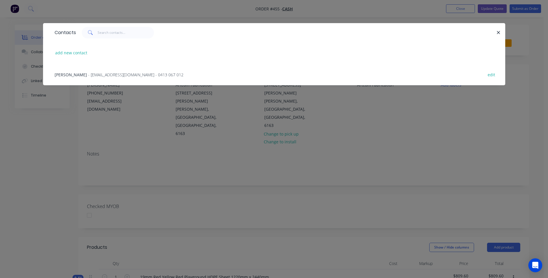
click at [115, 126] on div "Contacts add new contact Todd Berlin - toddberlin@me.com - 0413 067 012 edit" at bounding box center [274, 139] width 548 height 278
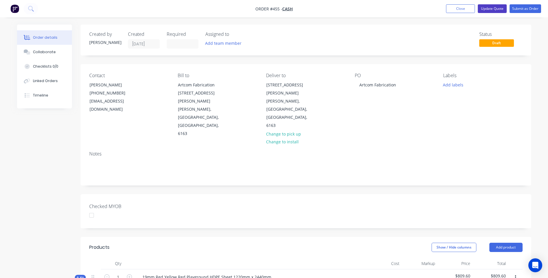
click at [489, 8] on button "Update Quote" at bounding box center [492, 8] width 29 height 9
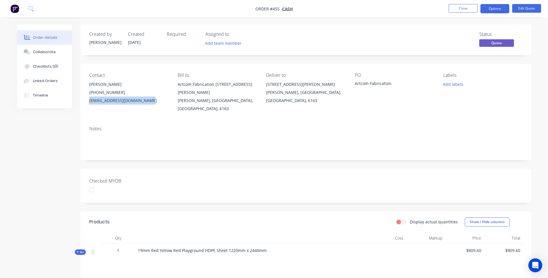
drag, startPoint x: 88, startPoint y: 99, endPoint x: 159, endPoint y: 98, distance: 70.2
click at [159, 98] on div "Contact Mark Walkden (08) 9331 6131 mw@artcomfabrication.com.au Bill to Artcom …" at bounding box center [306, 92] width 451 height 57
drag, startPoint x: 159, startPoint y: 98, endPoint x: 130, endPoint y: 101, distance: 28.8
copy div "mw@artcomfabrication.com.au"
click at [493, 9] on button "Options" at bounding box center [494, 8] width 29 height 9
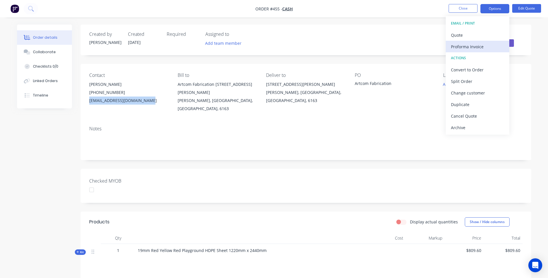
click at [458, 46] on div "Proforma Invoice" at bounding box center [477, 46] width 53 height 8
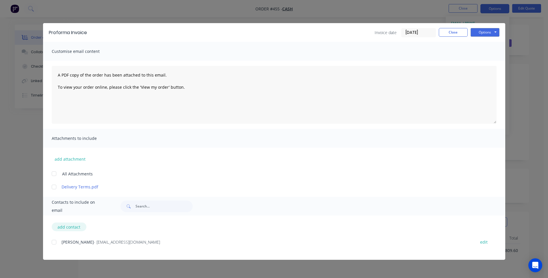
click at [66, 228] on button "add contact" at bounding box center [69, 226] width 35 height 9
select select "AU"
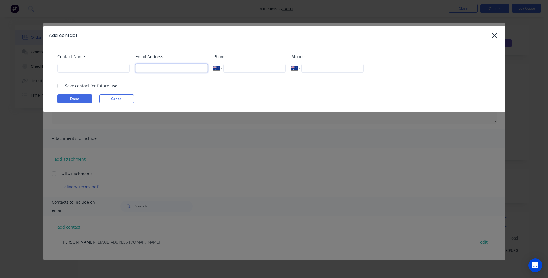
paste input "mw@artcomfabrication.com.au"
type input "mw@artcomfabrication.com.au"
type input "Mark Walkden"
type input "(08) 9331 6131"
click at [60, 86] on div at bounding box center [60, 86] width 12 height 12
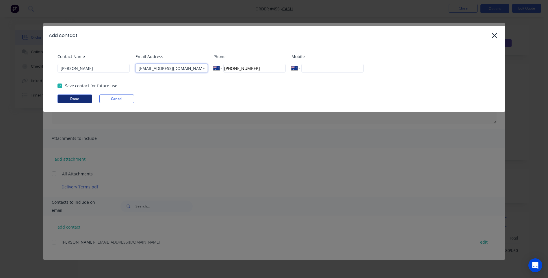
type input "mw@artcomfabrication.com.au"
click at [69, 99] on button "Done" at bounding box center [74, 98] width 35 height 9
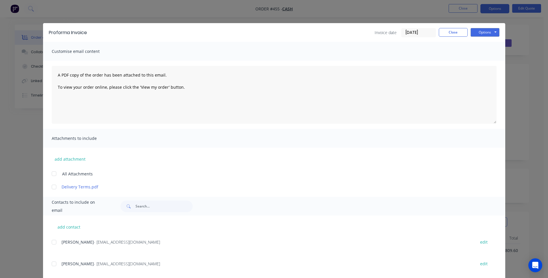
drag, startPoint x: 51, startPoint y: 264, endPoint x: 55, endPoint y: 238, distance: 26.9
click at [51, 264] on div at bounding box center [54, 264] width 12 height 12
click at [53, 187] on div at bounding box center [54, 187] width 12 height 12
click at [479, 32] on button "Options" at bounding box center [485, 32] width 29 height 9
click at [485, 43] on button "Preview" at bounding box center [489, 43] width 37 height 10
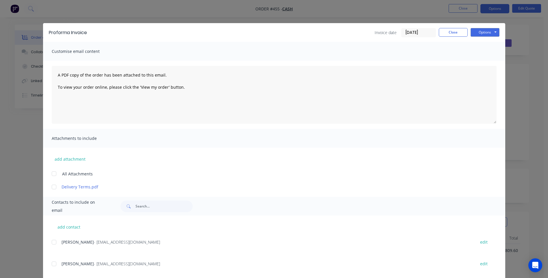
click at [51, 264] on div at bounding box center [54, 264] width 12 height 12
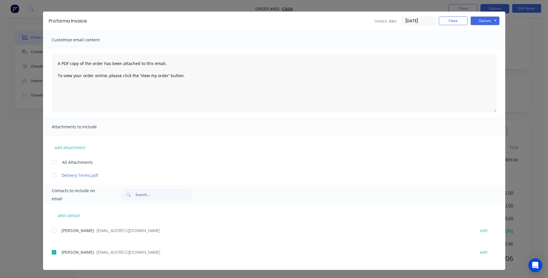
scroll to position [91, 0]
click at [53, 176] on div at bounding box center [54, 176] width 12 height 12
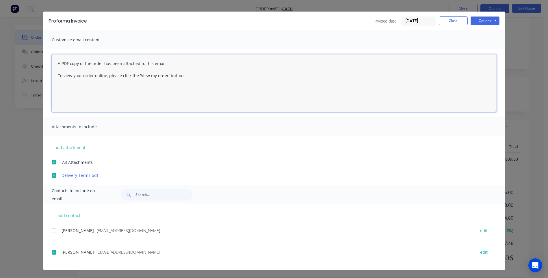
paste textarea "Hi, Please contact us if you have any questions. Regards, Darren sales@allstarp…"
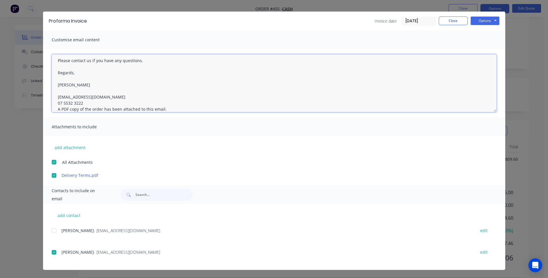
click at [83, 101] on textarea "Hi, Please contact us if you have any questions. Regards, Darren sales@allstarp…" at bounding box center [274, 83] width 445 height 58
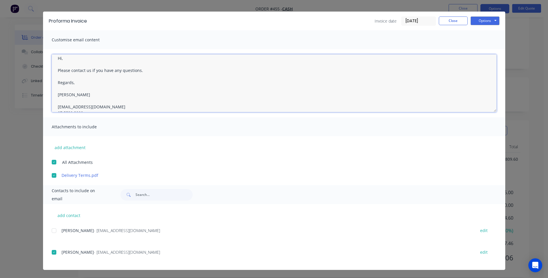
scroll to position [0, 0]
click at [62, 65] on textarea "Hi, Please contact us if you have any questions. Regards, Darren sales@allstarp…" at bounding box center [274, 83] width 445 height 58
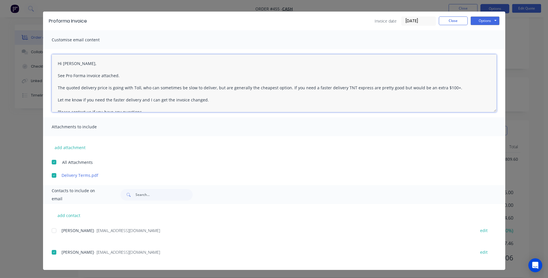
drag, startPoint x: 53, startPoint y: 94, endPoint x: 51, endPoint y: 55, distance: 39.3
click at [52, 55] on textarea "Hi Mark, See Pro Forma invoice attached. The quoted delivery price is going wit…" at bounding box center [274, 83] width 445 height 58
type textarea "Hi Mark, See Pro Forma invoice attached. The quoted delivery price is going wit…"
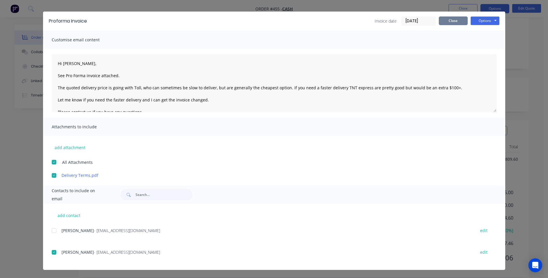
click at [450, 25] on button "Close" at bounding box center [453, 20] width 29 height 9
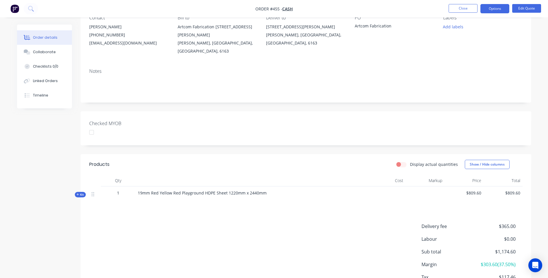
scroll to position [58, 0]
click at [496, 9] on button "Options" at bounding box center [494, 8] width 29 height 9
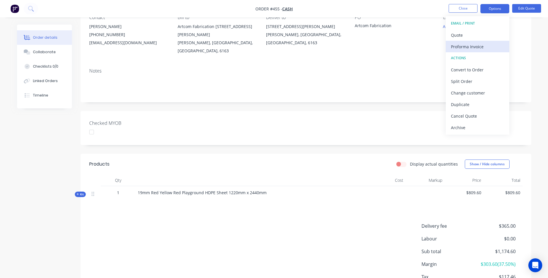
click at [472, 45] on div "Proforma Invoice" at bounding box center [477, 46] width 53 height 8
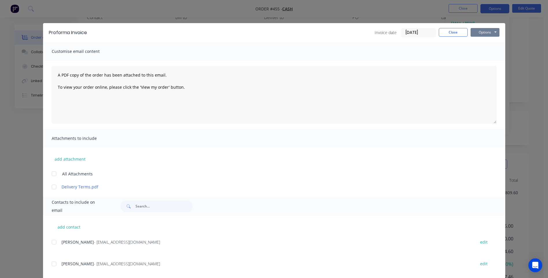
click at [475, 35] on button "Options" at bounding box center [485, 32] width 29 height 9
click at [483, 40] on button "Preview" at bounding box center [489, 43] width 37 height 10
click at [51, 264] on div at bounding box center [54, 264] width 12 height 12
click at [51, 186] on div at bounding box center [54, 187] width 12 height 12
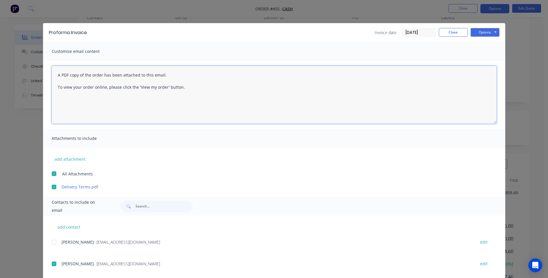
paste textarea "Hi Mark, See Pro Forma invoice attached. The quoted delivery price is going wit…"
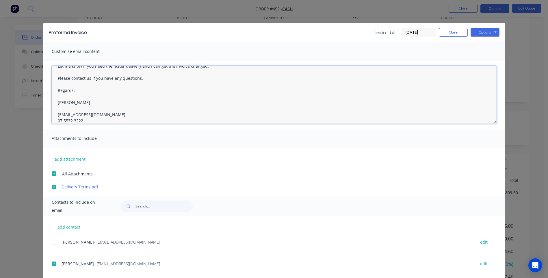
scroll to position [51, 0]
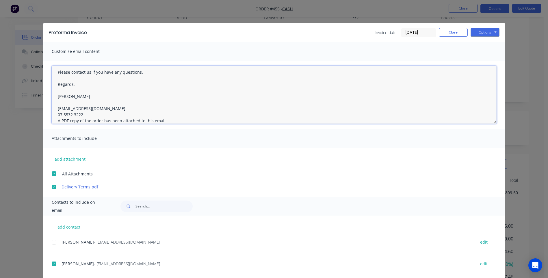
click at [90, 114] on textarea "Hi Mark, See Pro Forma invoice attached. The quoted delivery price is going wit…" at bounding box center [274, 95] width 445 height 58
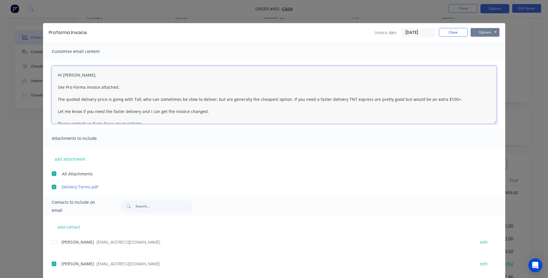
type textarea "Hi Mark, See Pro Forma invoice attached. The quoted delivery price is going wit…"
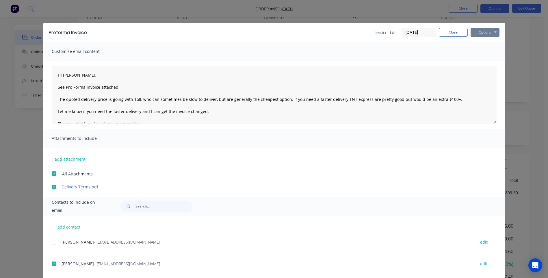
click at [482, 34] on button "Options" at bounding box center [485, 32] width 29 height 9
click at [481, 64] on button "Email" at bounding box center [489, 62] width 37 height 10
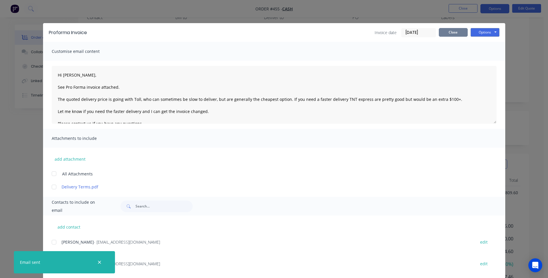
click at [456, 34] on button "Close" at bounding box center [453, 32] width 29 height 9
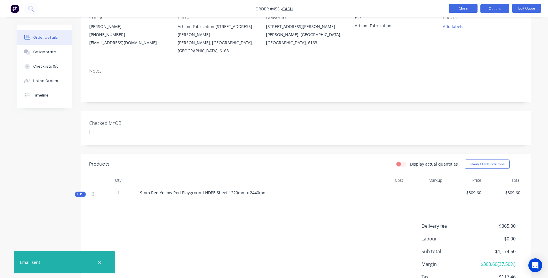
click at [464, 9] on button "Close" at bounding box center [463, 8] width 29 height 9
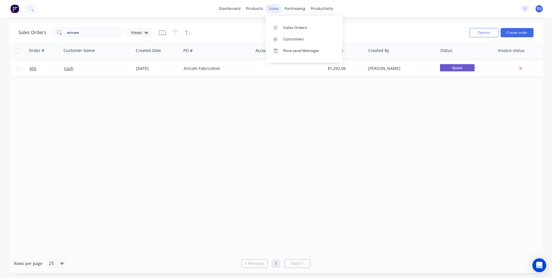
click at [272, 10] on div "sales" at bounding box center [274, 8] width 16 height 9
click at [287, 28] on div "Sales Orders" at bounding box center [295, 27] width 24 height 5
click at [291, 30] on link "Sales Orders" at bounding box center [304, 28] width 77 height 12
click at [275, 9] on div "sales" at bounding box center [274, 8] width 16 height 9
click at [287, 30] on link "Sales Orders" at bounding box center [304, 28] width 77 height 12
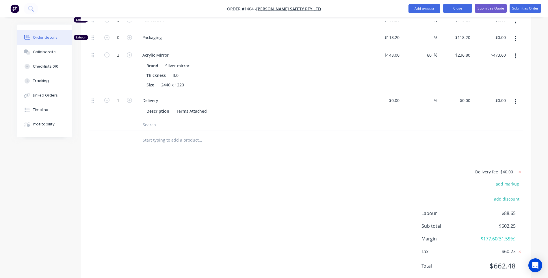
scroll to position [324, 0]
click at [459, 11] on button "Close" at bounding box center [457, 8] width 29 height 9
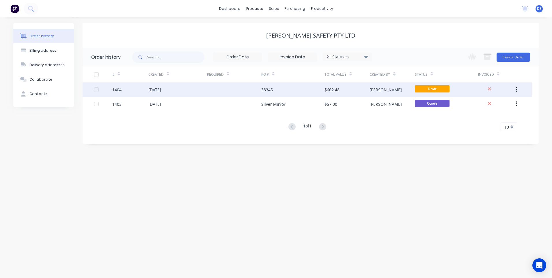
click at [271, 89] on div "38345" at bounding box center [267, 90] width 12 height 6
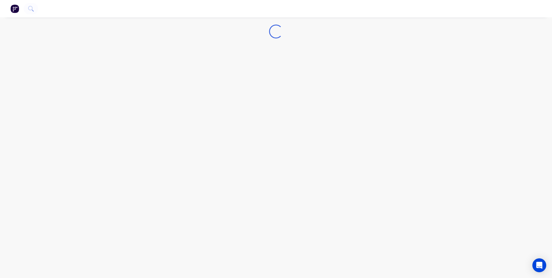
click at [271, 89] on div "Loading..." at bounding box center [276, 139] width 552 height 278
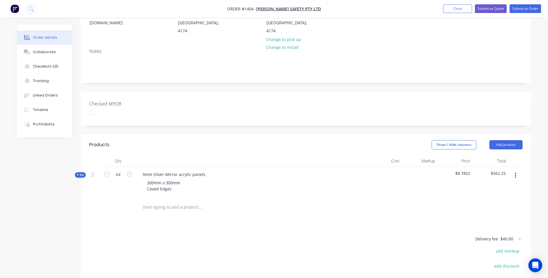
scroll to position [87, 0]
click at [77, 173] on icon at bounding box center [78, 174] width 3 height 3
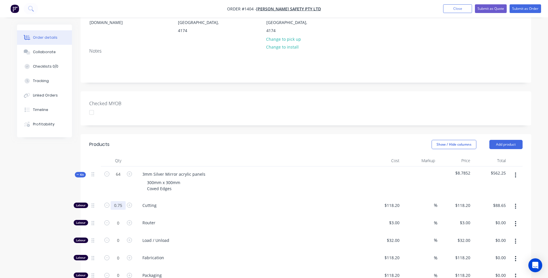
click at [123, 201] on input "0.75" at bounding box center [118, 205] width 15 height 9
type input "1.50.75"
click at [191, 198] on div "Cutting" at bounding box center [251, 207] width 231 height 18
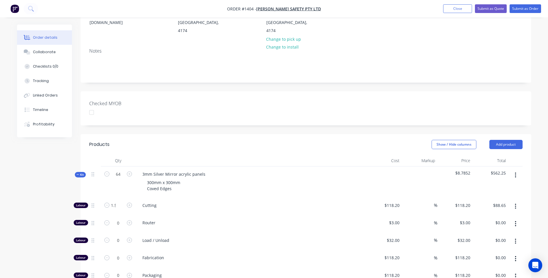
click at [192, 198] on div "Cutting" at bounding box center [251, 207] width 231 height 18
click at [131, 203] on icon "button" at bounding box center [129, 205] width 5 height 5
click at [106, 203] on icon "button" at bounding box center [106, 205] width 5 height 5
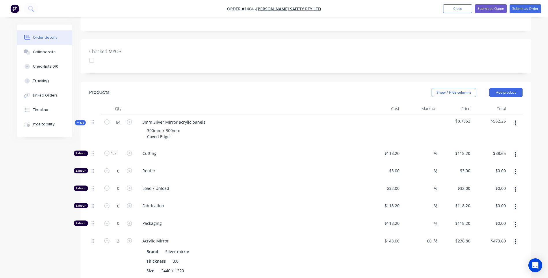
scroll to position [144, 0]
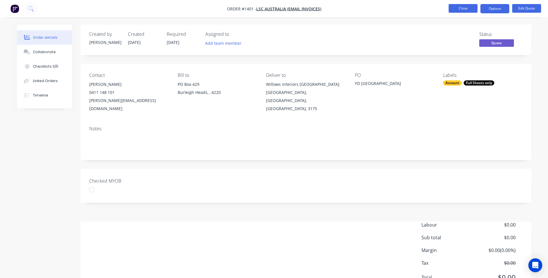
click at [463, 10] on button "Close" at bounding box center [463, 8] width 29 height 9
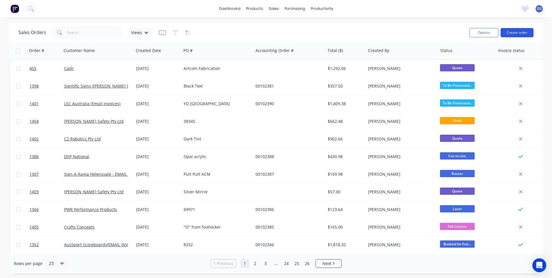
click at [512, 32] on button "Create order" at bounding box center [517, 32] width 33 height 9
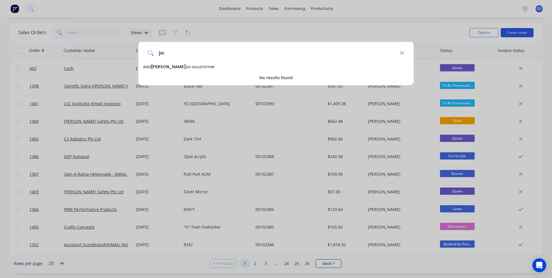
type input "j"
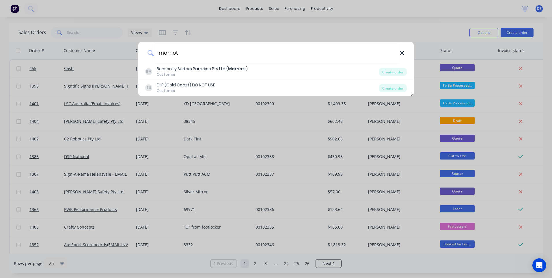
type input "marriot"
click at [403, 55] on icon at bounding box center [402, 53] width 5 height 6
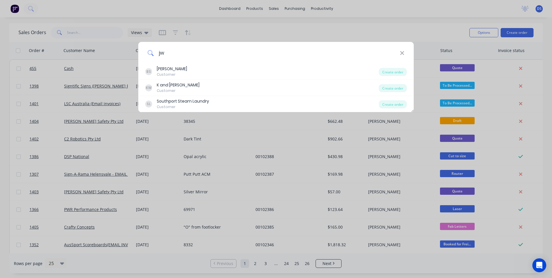
type input "j"
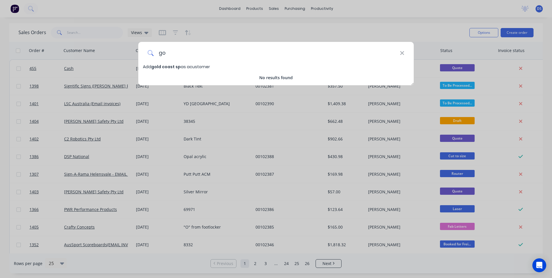
type input "g"
type input "JW Marriot Gold Coast Spa and Resort"
click at [199, 68] on span "JW Marriot Gold Coast Spa and Resort" at bounding box center [198, 67] width 95 height 6
select select "AU"
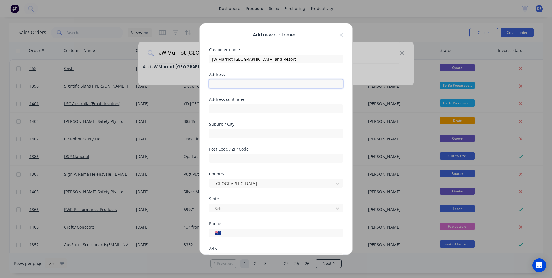
click at [233, 84] on input "text" at bounding box center [276, 83] width 134 height 9
paste input "158 Ferny Ave, Surfers Paradise QLD 4217"
type input "158 Ferny Ave, Surfers Paradise QLD 4217"
click at [234, 157] on input "text" at bounding box center [276, 158] width 134 height 9
type input "4217"
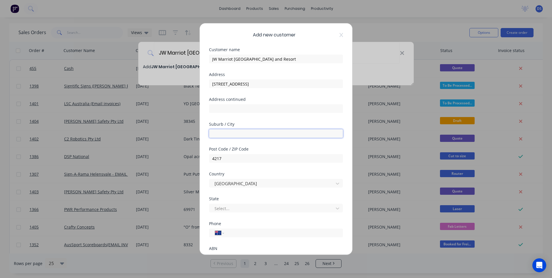
click at [239, 129] on input "text" at bounding box center [276, 133] width 134 height 9
type input "Surfers Paradise"
click at [236, 210] on div at bounding box center [272, 208] width 117 height 7
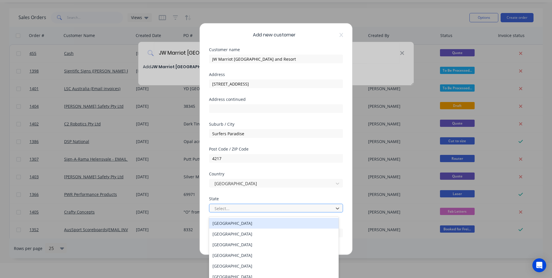
scroll to position [17, 0]
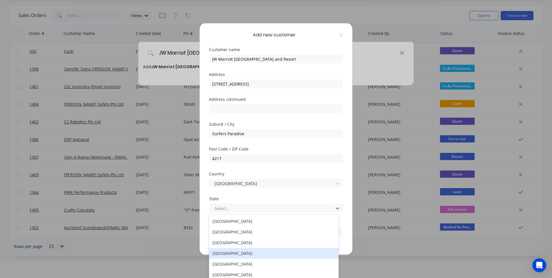
click at [234, 253] on div "Queensland" at bounding box center [274, 253] width 130 height 11
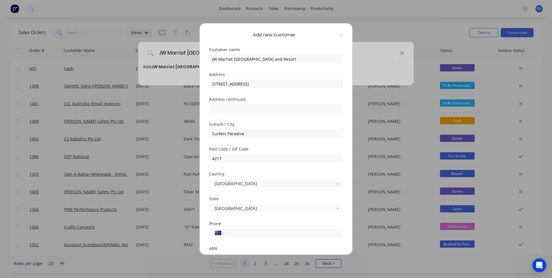
scroll to position [0, 0]
drag, startPoint x: 293, startPoint y: 84, endPoint x: 239, endPoint y: 81, distance: 54.2
click at [239, 81] on input "158 Ferny Ave, Surfers Paradise QLD 4217" at bounding box center [276, 83] width 134 height 9
type input "158 Ferny Ave"
click at [309, 42] on div "Add new customer Customer name JW Marriot Gold Coast Spa and Resort Address 158…" at bounding box center [276, 138] width 153 height 231
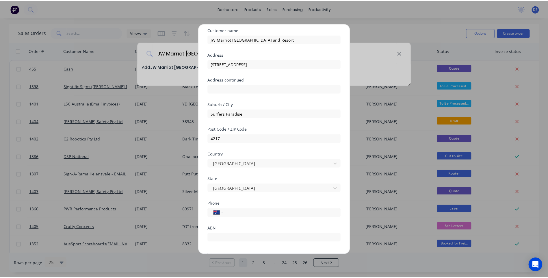
scroll to position [51, 0]
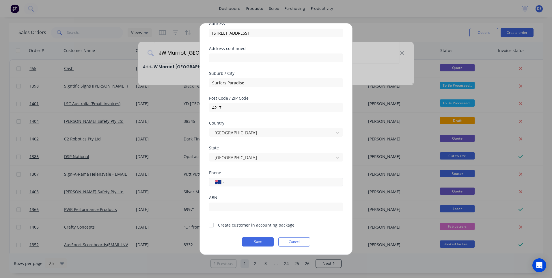
paste input "(07) 5592 9787"
type input "(07) 5592 9787"
click at [212, 228] on div at bounding box center [212, 225] width 12 height 12
click at [253, 241] on button "Save" at bounding box center [258, 241] width 32 height 9
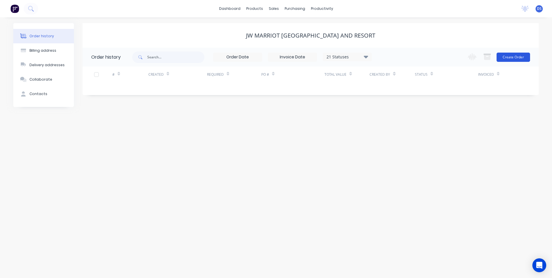
click at [505, 58] on button "Create Order" at bounding box center [514, 57] width 34 height 9
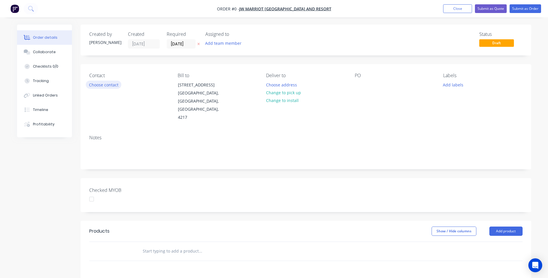
click at [105, 86] on button "Choose contact" at bounding box center [104, 85] width 36 height 8
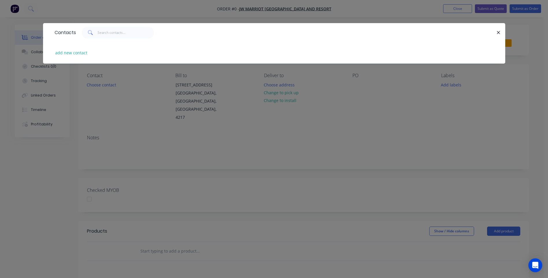
click at [76, 25] on div "Contacts" at bounding box center [64, 32] width 24 height 18
click at [71, 54] on button "add new contact" at bounding box center [71, 53] width 38 height 8
select select "AU"
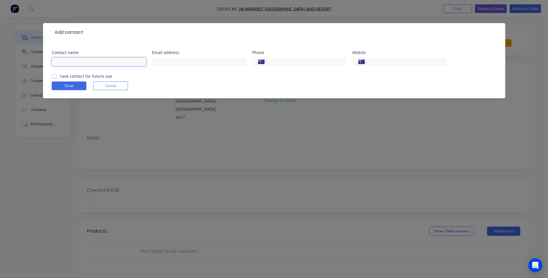
paste input "Eliza Sonter Sonter eliza.sonter@jwmarriott.com +61755929787"
drag, startPoint x: 144, startPoint y: 61, endPoint x: 116, endPoint y: 61, distance: 28.6
click at [116, 61] on input "Eliza Sonter Sonter eliza.sonter@jwmarriott.com +61755929787" at bounding box center [99, 61] width 94 height 9
type input "Eliza Sonter Sonter eliza.sonter@jwmarriott.com +61755929787"
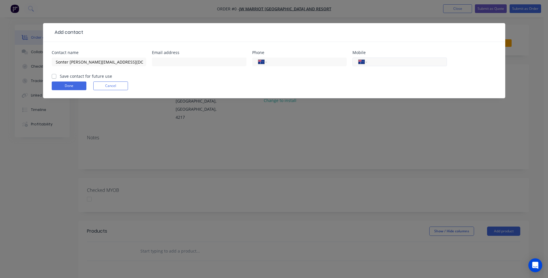
scroll to position [0, 0]
drag, startPoint x: 399, startPoint y: 60, endPoint x: 305, endPoint y: 58, distance: 93.6
paste input "(07) 5592 9787"
type input "(07) 5592 9787"
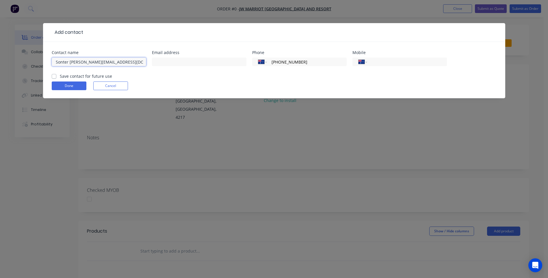
drag, startPoint x: 92, startPoint y: 60, endPoint x: 112, endPoint y: 61, distance: 20.0
click at [112, 61] on input "Eliza Sonter Sonter eliza.sonter@jwmarriott.com +61755929787" at bounding box center [99, 61] width 94 height 9
type input "Eliza Sonter Sonter +61755929787"
paste input "eliza.sonter@jwmarriott.com"
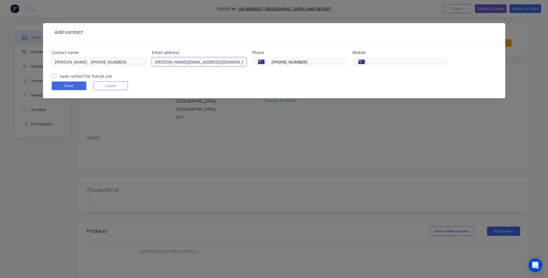
type input "eliza.sonter@jwmarriott.com"
drag, startPoint x: 90, startPoint y: 62, endPoint x: 135, endPoint y: 60, distance: 45.4
click at [135, 60] on input "Eliza Sonter Sonter +61755929787" at bounding box center [99, 61] width 94 height 9
type input "Eliza Sonter Sonter"
click at [60, 77] on label "Save contact for future use" at bounding box center [86, 76] width 52 height 6
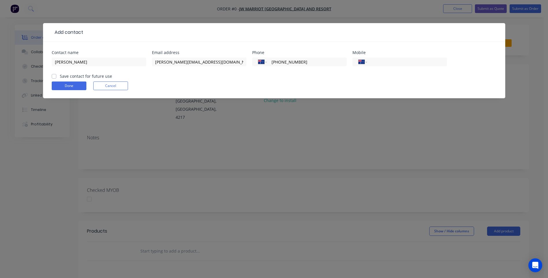
click at [54, 77] on input "Save contact for future use" at bounding box center [54, 75] width 5 height 5
checkbox input "true"
click at [60, 88] on button "Done" at bounding box center [69, 85] width 35 height 9
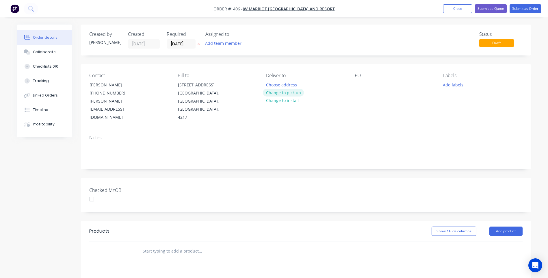
click at [292, 94] on button "Change to pick up" at bounding box center [283, 93] width 41 height 8
click at [361, 84] on div at bounding box center [359, 85] width 9 height 8
click at [455, 85] on button "Add labels" at bounding box center [453, 85] width 27 height 8
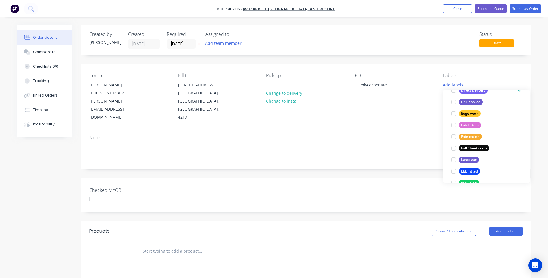
scroll to position [116, 0]
click at [476, 145] on div "Full Sheets only" at bounding box center [474, 148] width 31 height 6
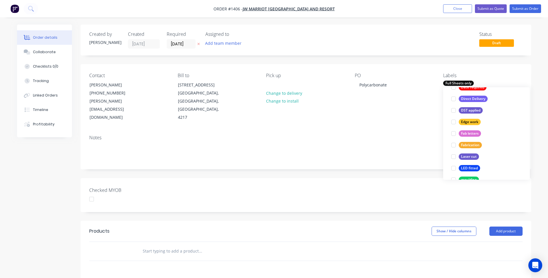
scroll to position [0, 0]
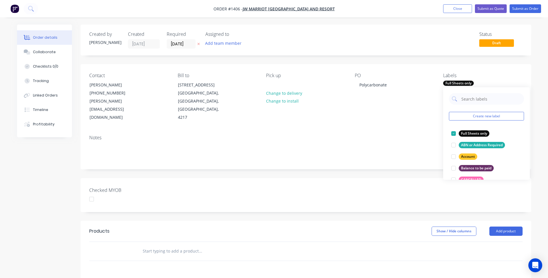
click at [409, 112] on div "PO Polycarbonate" at bounding box center [394, 97] width 79 height 49
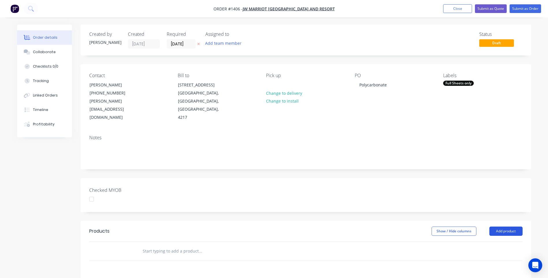
click at [510, 227] on button "Add product" at bounding box center [505, 231] width 33 height 9
click at [494, 242] on div "Product catalogue" at bounding box center [495, 246] width 44 height 8
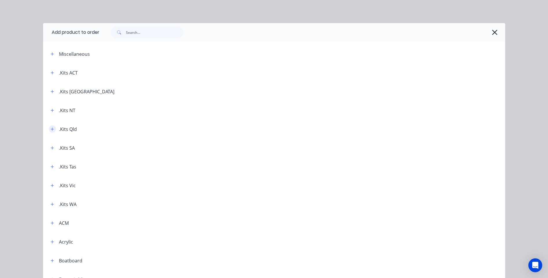
click at [49, 128] on button "button" at bounding box center [52, 128] width 7 height 7
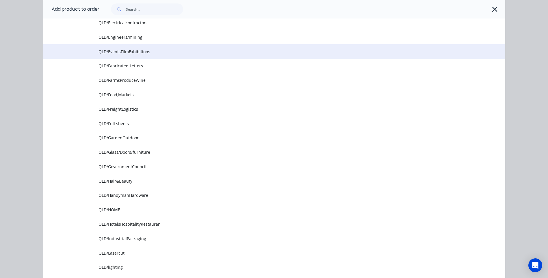
scroll to position [347, 0]
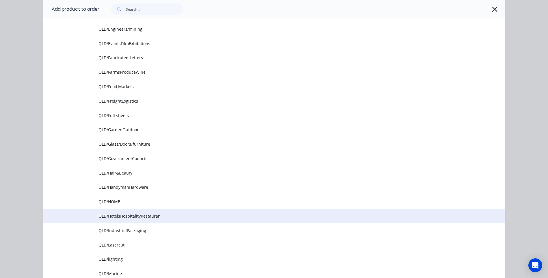
click at [149, 218] on span "QLD/HotelsHospitalityRestauran" at bounding box center [261, 216] width 325 height 6
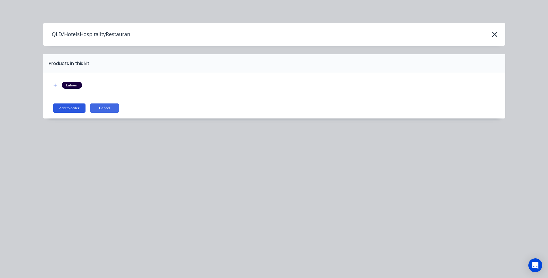
click at [69, 108] on button "Add to order" at bounding box center [69, 107] width 32 height 9
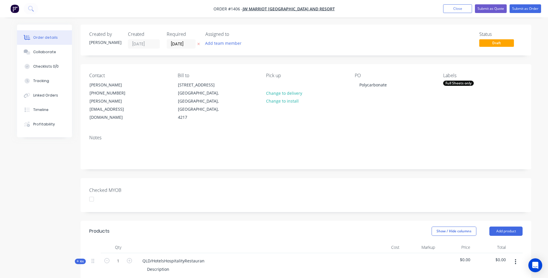
scroll to position [58, 0]
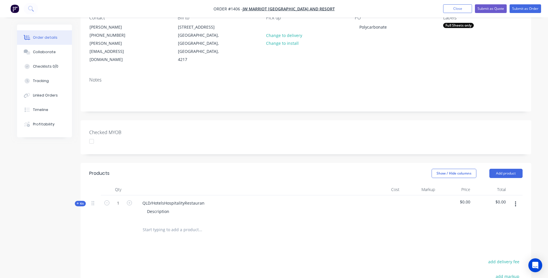
click at [77, 202] on icon at bounding box center [78, 203] width 3 height 3
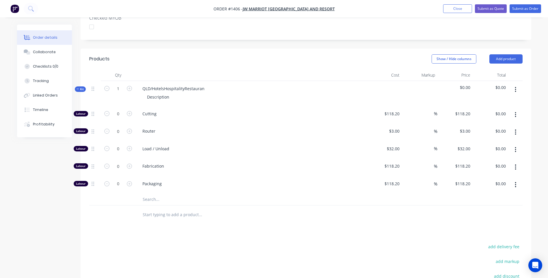
scroll to position [173, 0]
drag, startPoint x: 147, startPoint y: 192, endPoint x: 150, endPoint y: 190, distance: 3.9
click at [149, 192] on input "text" at bounding box center [200, 198] width 116 height 12
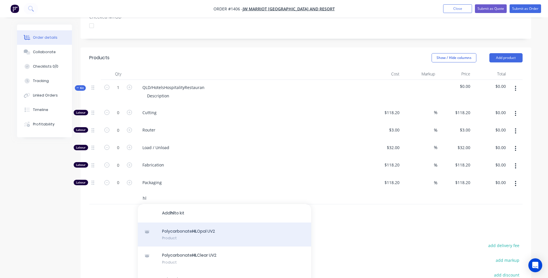
scroll to position [29, 0]
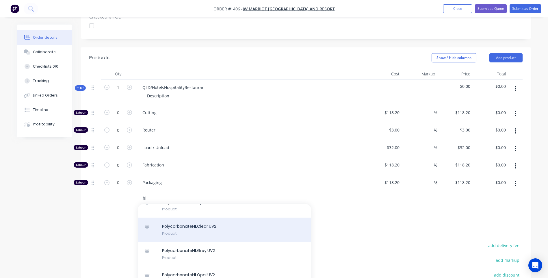
type input "hl"
click at [209, 219] on div "Polycarbonate HL Clear UV2 Product" at bounding box center [224, 230] width 173 height 24
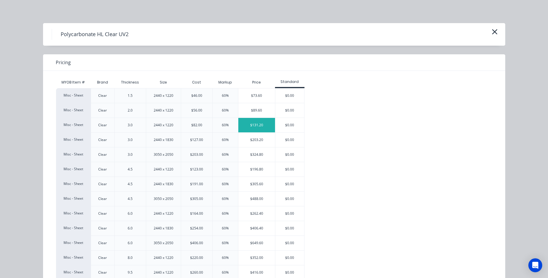
click at [249, 127] on div "$131.20" at bounding box center [256, 125] width 37 height 14
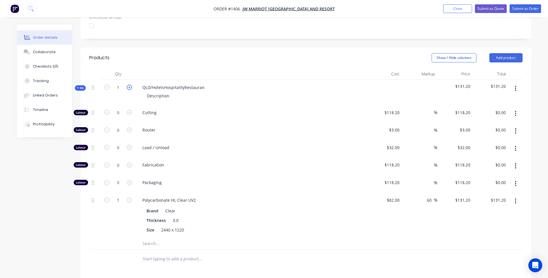
click at [129, 85] on icon "button" at bounding box center [129, 87] width 5 height 5
type input "2"
type input "$262.40"
drag, startPoint x: 205, startPoint y: 81, endPoint x: 135, endPoint y: 79, distance: 70.5
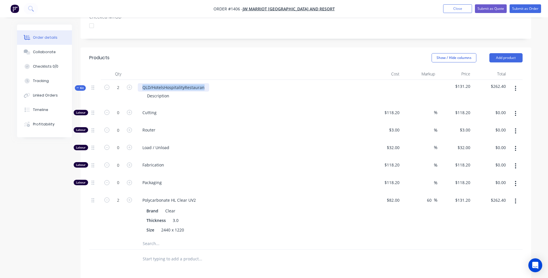
click at [135, 80] on div "Kit 2 QLD/HotelsHospitalityRestauran Description $131.20 $262.40" at bounding box center [305, 92] width 433 height 25
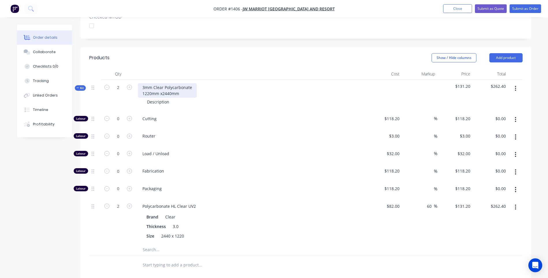
click at [162, 87] on div "3mm Clear Polycarbonate 1220mm x2440mm" at bounding box center [167, 90] width 59 height 14
drag, startPoint x: 182, startPoint y: 86, endPoint x: 143, endPoint y: 87, distance: 39.3
click at [143, 87] on div "3mm Clear Polycarbonate 1220mm x 2440mm" at bounding box center [167, 90] width 59 height 14
copy div "1220mm x 2440mm"
drag, startPoint x: 168, startPoint y: 94, endPoint x: 146, endPoint y: 95, distance: 22.0
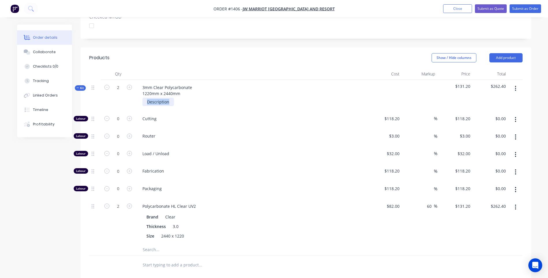
click at [146, 98] on div "Description" at bounding box center [157, 102] width 31 height 8
paste div
drag, startPoint x: 160, startPoint y: 85, endPoint x: 142, endPoint y: 85, distance: 18.5
click at [142, 85] on div "3mm Clear Polycarbonate 1220mm x 2440mm" at bounding box center [167, 90] width 59 height 14
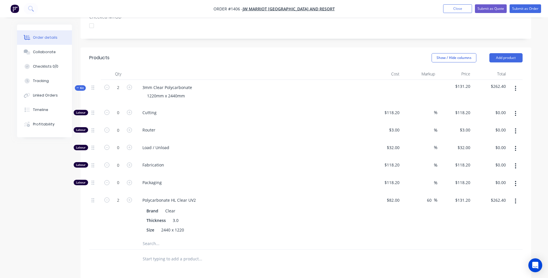
click at [270, 112] on div "Cutting" at bounding box center [251, 114] width 231 height 18
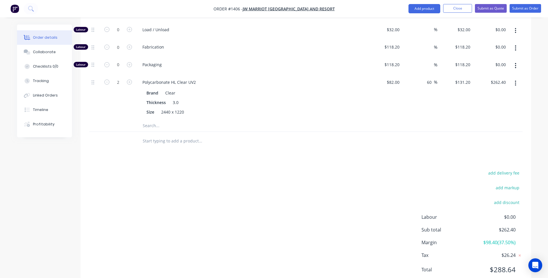
scroll to position [303, 0]
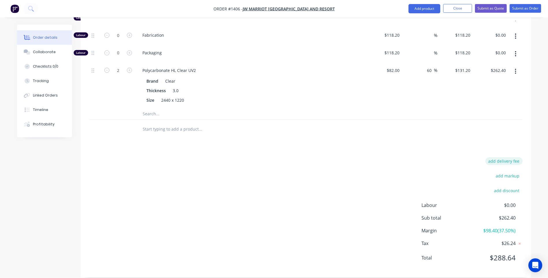
click at [507, 157] on button "add delivery fee" at bounding box center [503, 161] width 37 height 8
type input "80"
click at [369, 169] on div "Delivery fee Delivery fee Delivery fee name (Optional) 80 80 $0 add markup add …" at bounding box center [305, 214] width 433 height 110
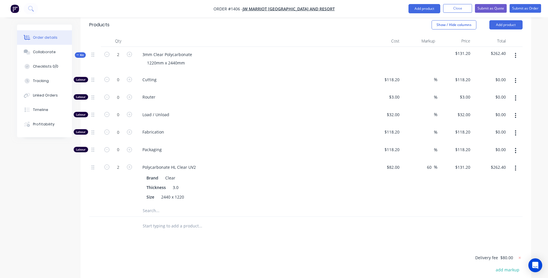
scroll to position [242, 0]
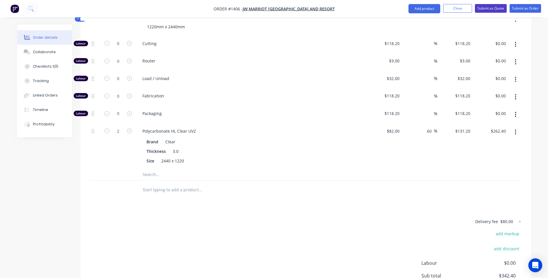
click at [488, 8] on button "Submit as Quote" at bounding box center [491, 8] width 32 height 9
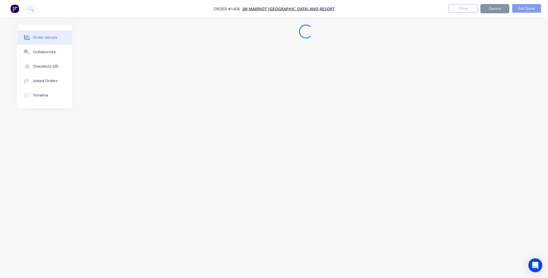
scroll to position [0, 0]
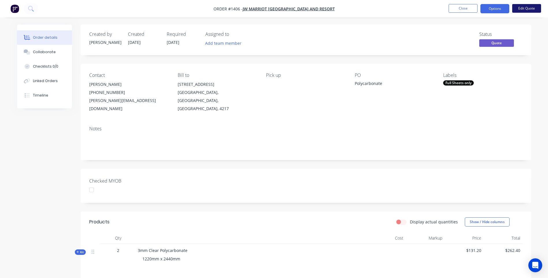
click at [523, 7] on button "Edit Quote" at bounding box center [526, 8] width 29 height 9
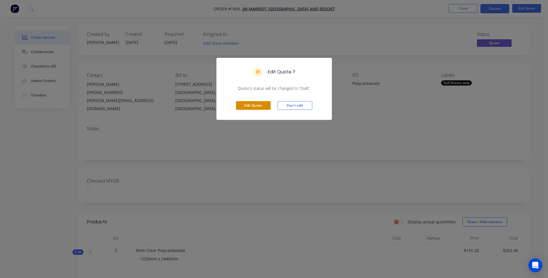
click at [260, 106] on button "Edit Quote" at bounding box center [253, 105] width 35 height 9
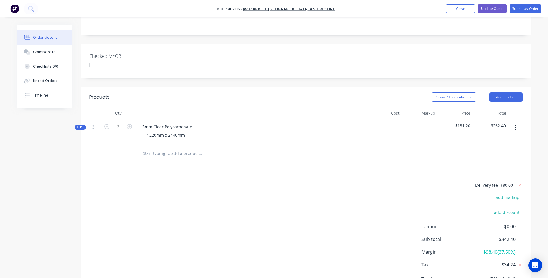
scroll to position [144, 0]
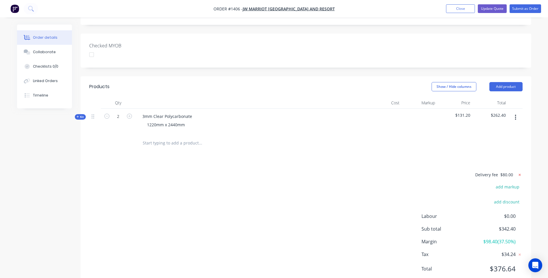
click at [520, 174] on icon at bounding box center [520, 175] width 2 height 2
click at [424, 162] on div "Products Show / Hide columns Add product Qty Cost Markup Price Total Kit 2 3mm …" at bounding box center [306, 183] width 451 height 215
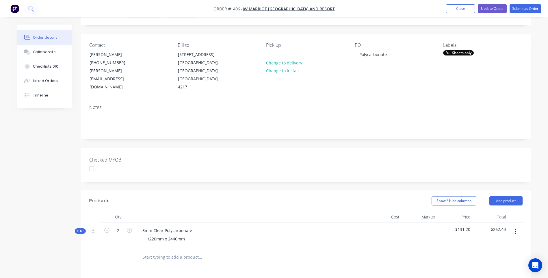
scroll to position [0, 0]
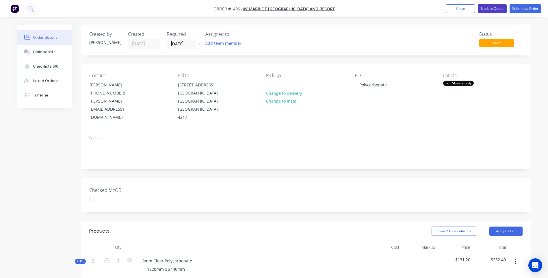
click at [489, 8] on button "Update Quote" at bounding box center [492, 8] width 29 height 9
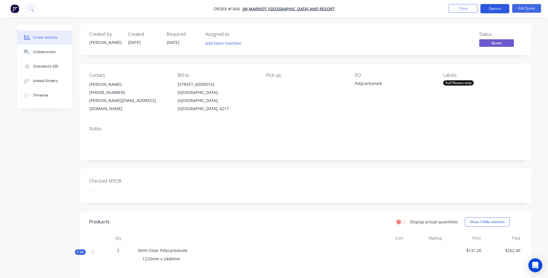
click at [493, 10] on button "Options" at bounding box center [494, 8] width 29 height 9
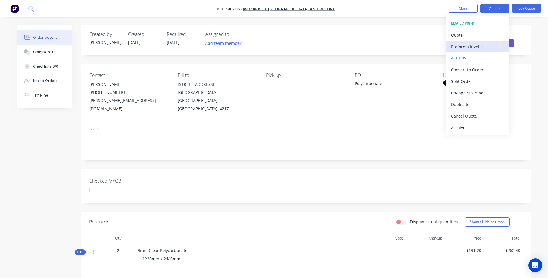
click at [462, 45] on div "Proforma Invoice" at bounding box center [477, 46] width 53 height 8
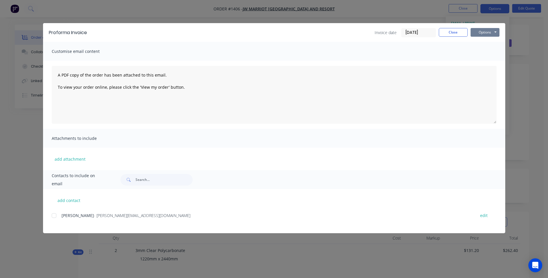
click at [480, 33] on button "Options" at bounding box center [485, 32] width 29 height 9
click at [481, 42] on button "Preview" at bounding box center [489, 43] width 37 height 10
click at [167, 230] on div "Eliza Sonter Sonter - eliza.sonter@jwmarriott.com edit" at bounding box center [279, 223] width 454 height 22
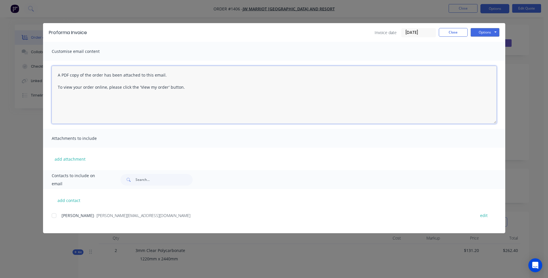
paste textarea "Hi, Please contact us if you have any questions. Regards, Darren sales@allstarp…"
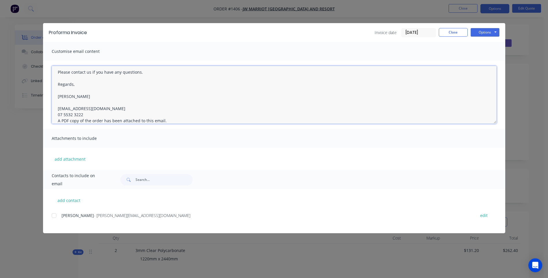
click at [53, 215] on div at bounding box center [54, 216] width 12 height 12
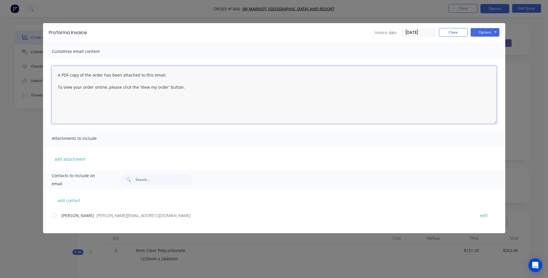
scroll to position [0, 0]
paste textarea "Hi, Please contact us if you have any questions. Regards, Darren sales@allstarp…"
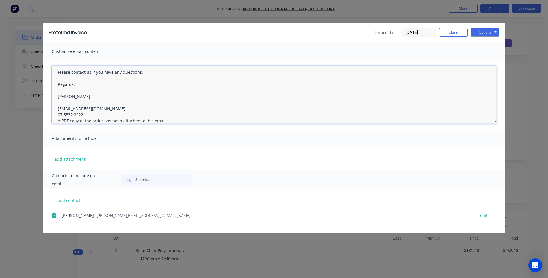
click at [88, 117] on textarea "Hi, Please contact us if you have any questions. Regards, Darren sales@allstarp…" at bounding box center [274, 95] width 445 height 58
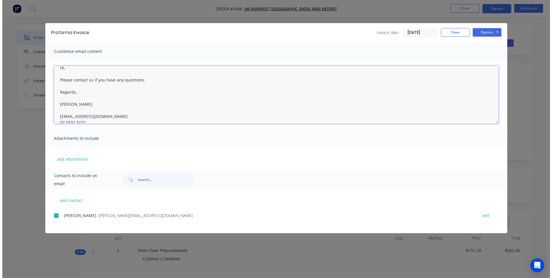
scroll to position [0, 0]
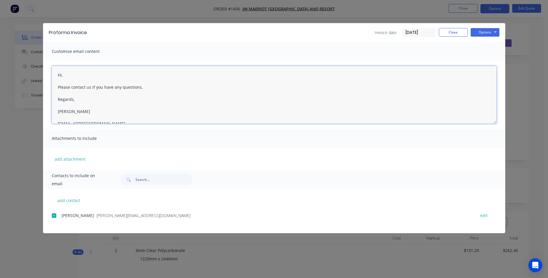
click at [71, 75] on textarea "Hi, Please contact us if you have any questions. Regards, Darren sales@allstarp…" at bounding box center [274, 95] width 445 height 58
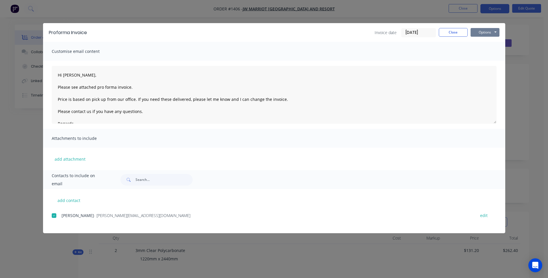
click at [484, 33] on button "Options" at bounding box center [485, 32] width 29 height 9
click at [483, 64] on button "Email" at bounding box center [489, 62] width 37 height 10
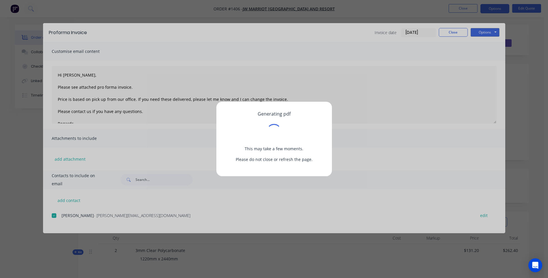
type textarea "A PDF copy of the order has been attached to this email. To view your order onl…"
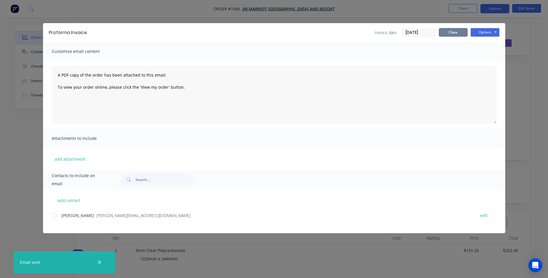
click at [454, 32] on button "Close" at bounding box center [453, 32] width 29 height 9
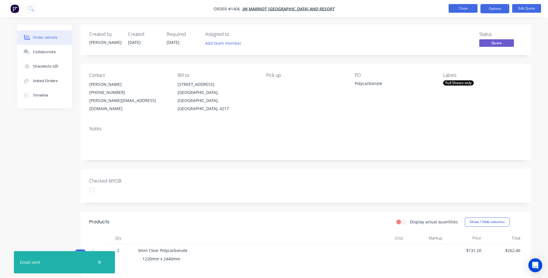
click at [466, 11] on button "Close" at bounding box center [463, 8] width 29 height 9
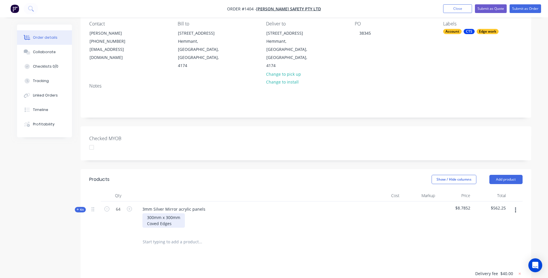
scroll to position [58, 0]
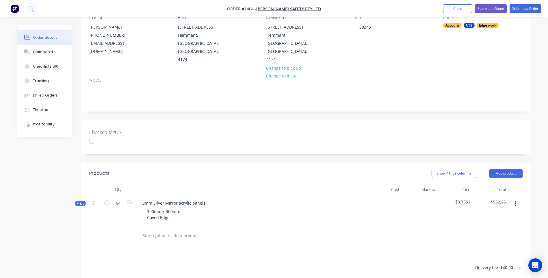
click at [77, 202] on icon at bounding box center [78, 203] width 2 height 2
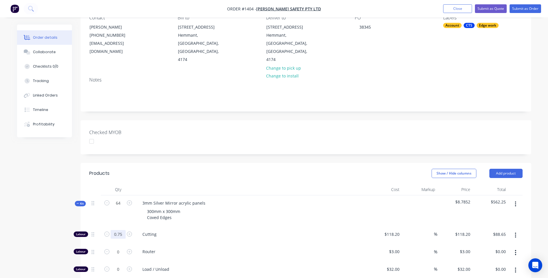
click at [119, 230] on input "0.75" at bounding box center [118, 234] width 15 height 9
type input "1.5"
type input "$177.30"
click at [190, 209] on div "3mm Silver Mirror acrylic panels 300mm x 300mm Coved Edges" at bounding box center [251, 210] width 231 height 31
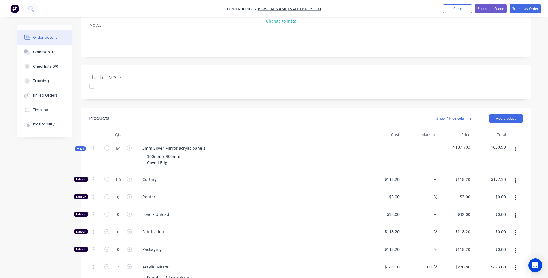
scroll to position [144, 0]
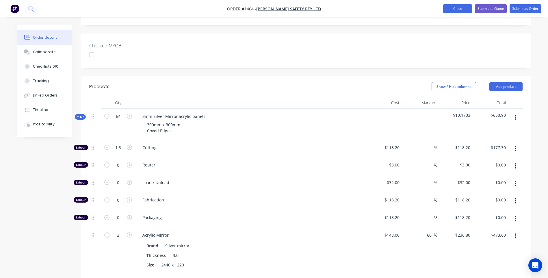
click at [454, 11] on button "Close" at bounding box center [457, 8] width 29 height 9
